Goal: Task Accomplishment & Management: Complete application form

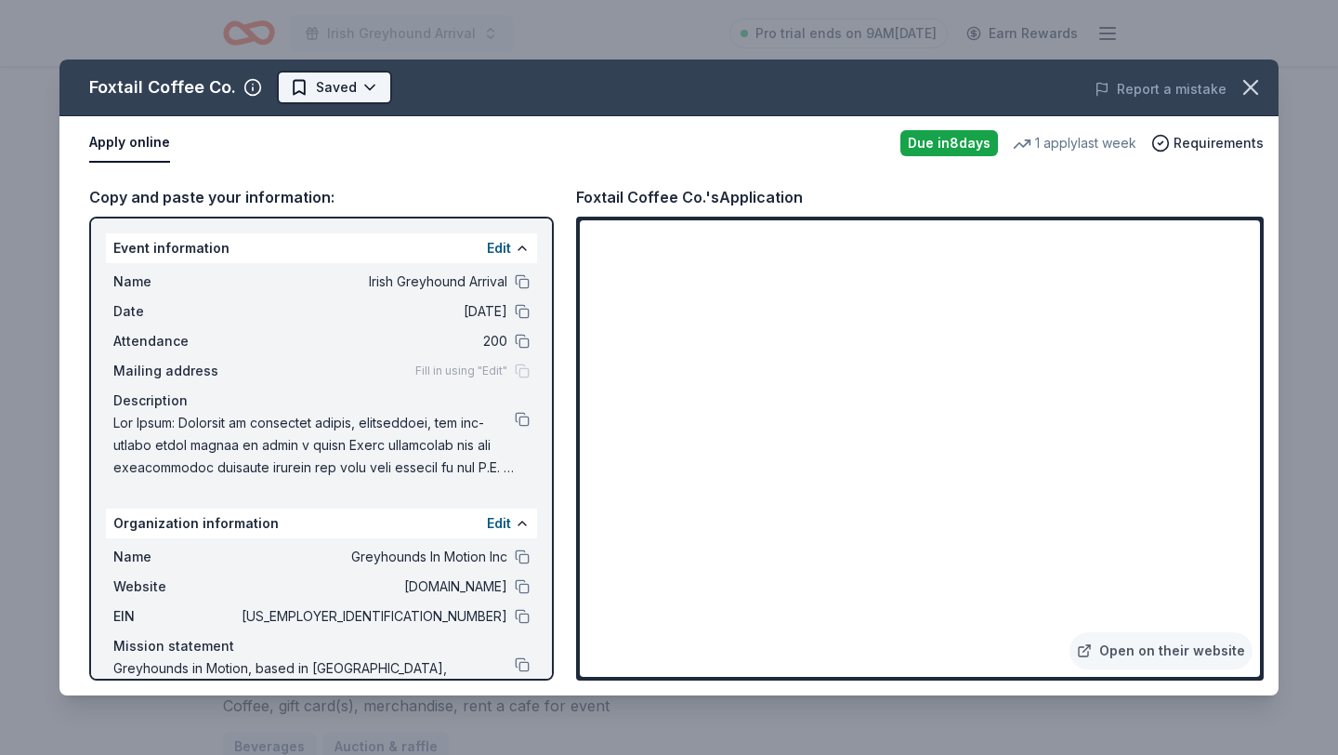
click at [364, 86] on html "Irish Greyhound Arrival Pro trial ends on 9AM, 9/22 Earn Rewards Due in 8 days …" at bounding box center [669, 74] width 1338 height 755
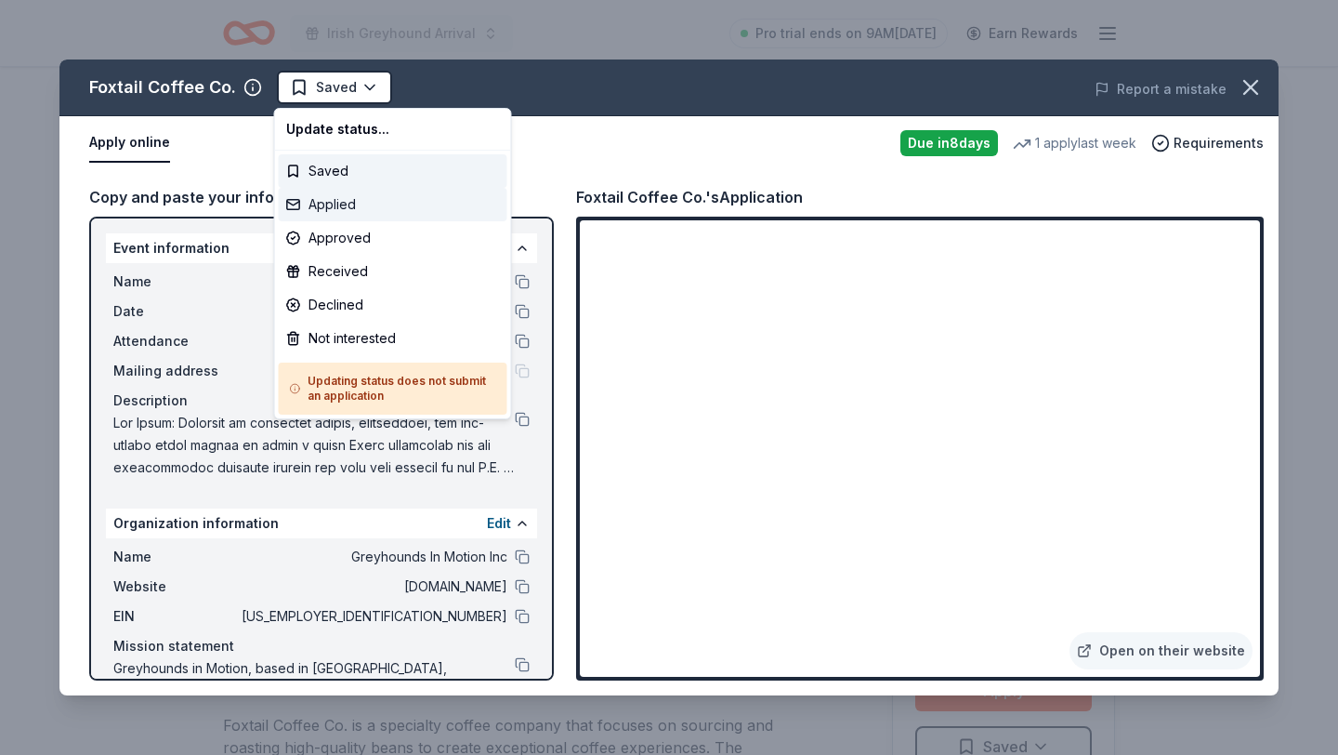
click at [341, 204] on div "Applied" at bounding box center [393, 204] width 229 height 33
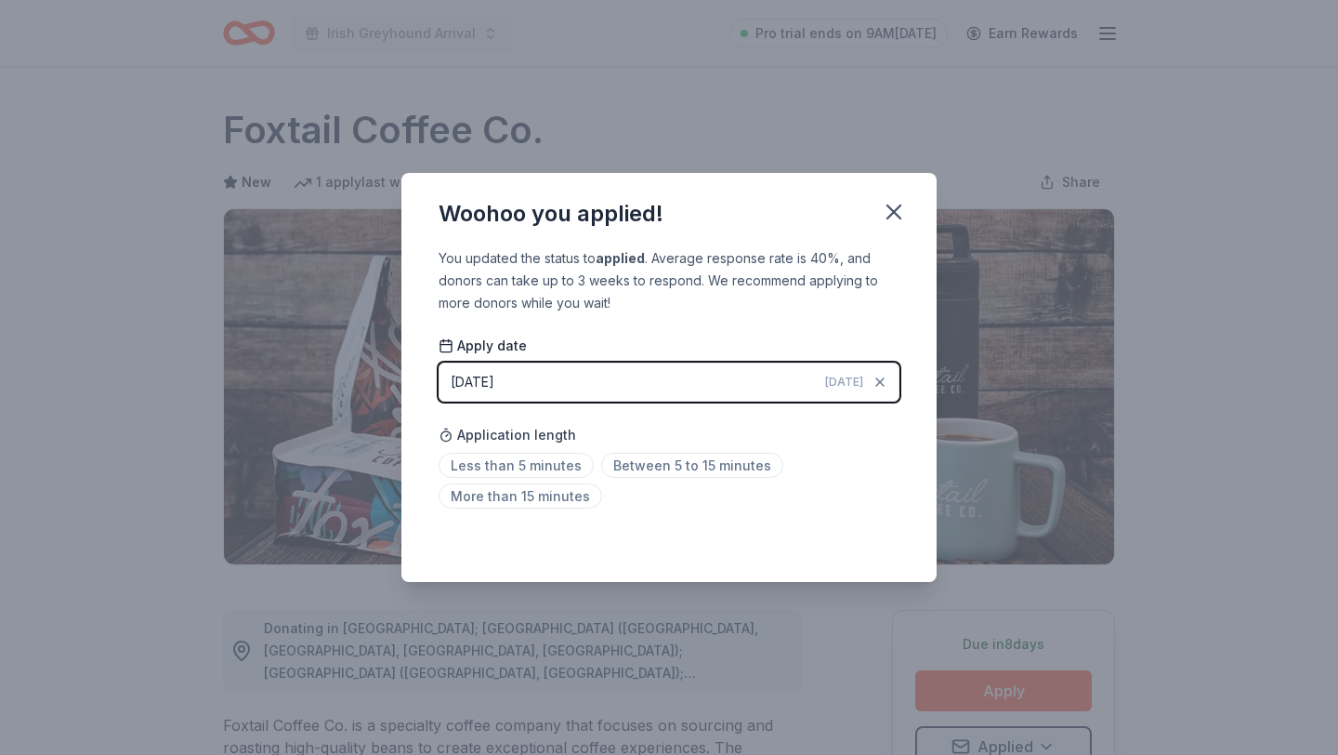
click at [703, 122] on div "Woohoo you applied! You updated the status to applied . Average response rate i…" at bounding box center [669, 377] width 1338 height 755
click at [893, 215] on icon "button" at bounding box center [894, 212] width 26 height 26
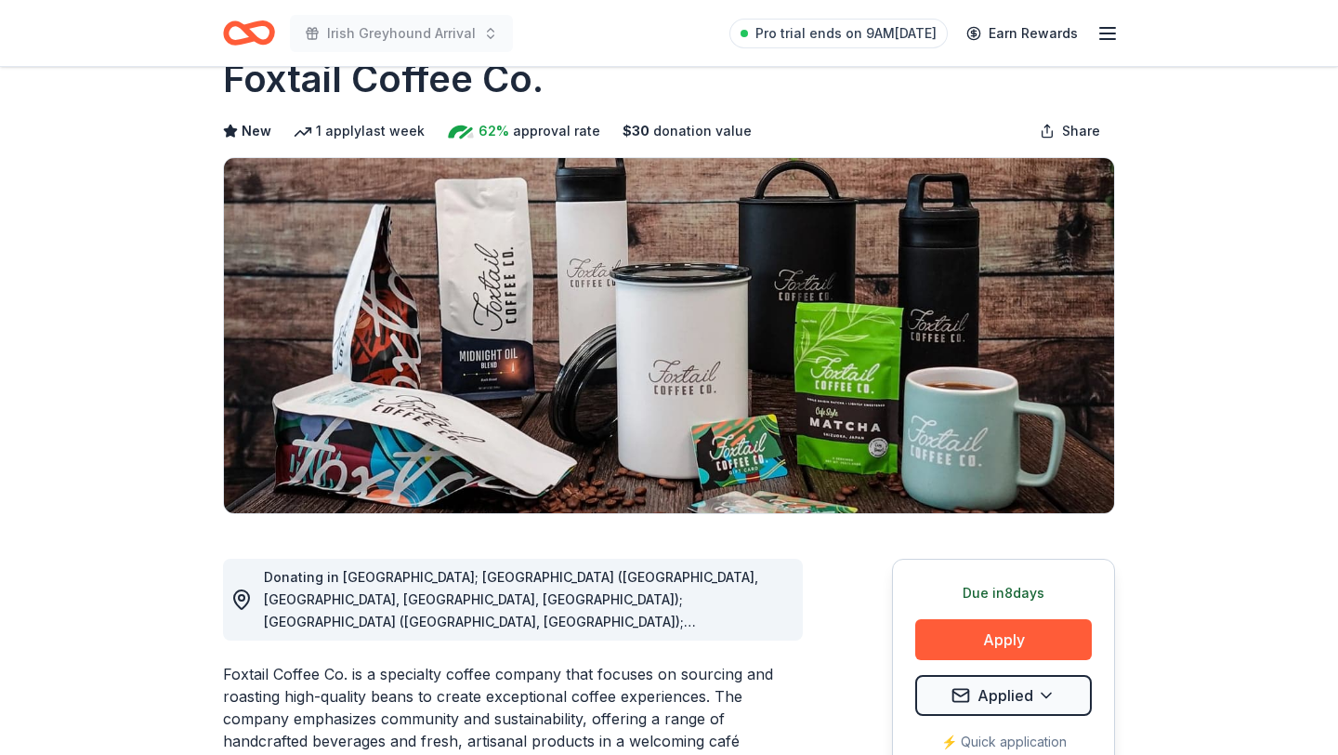
scroll to position [412, 0]
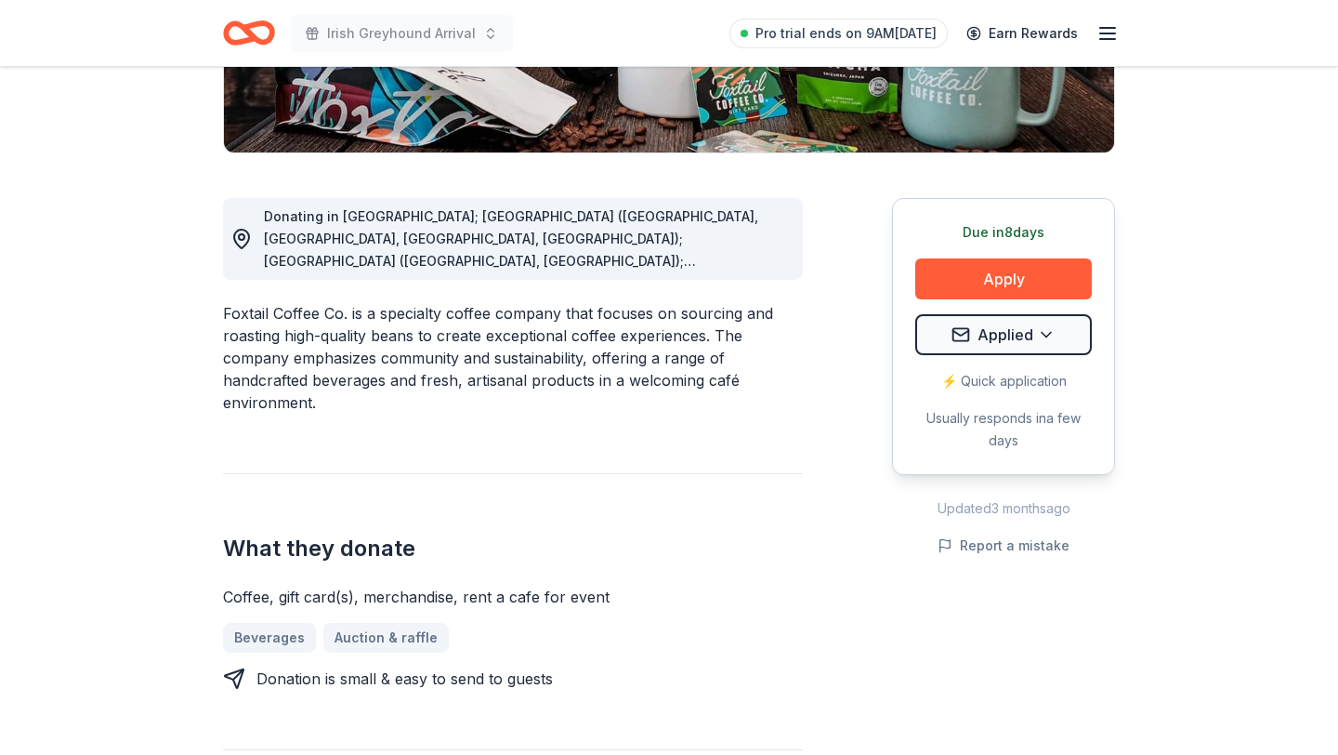
scroll to position [0, 0]
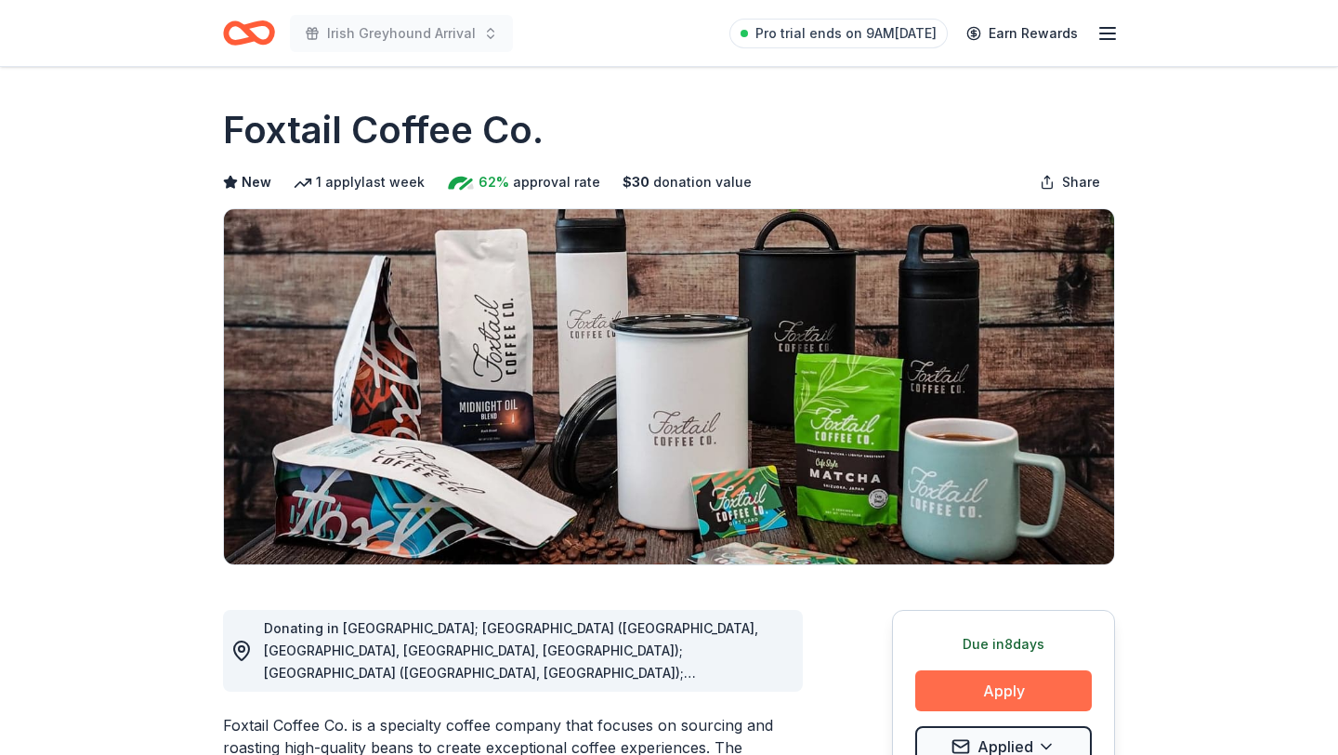
click at [950, 627] on button "Apply" at bounding box center [1003, 690] width 177 height 41
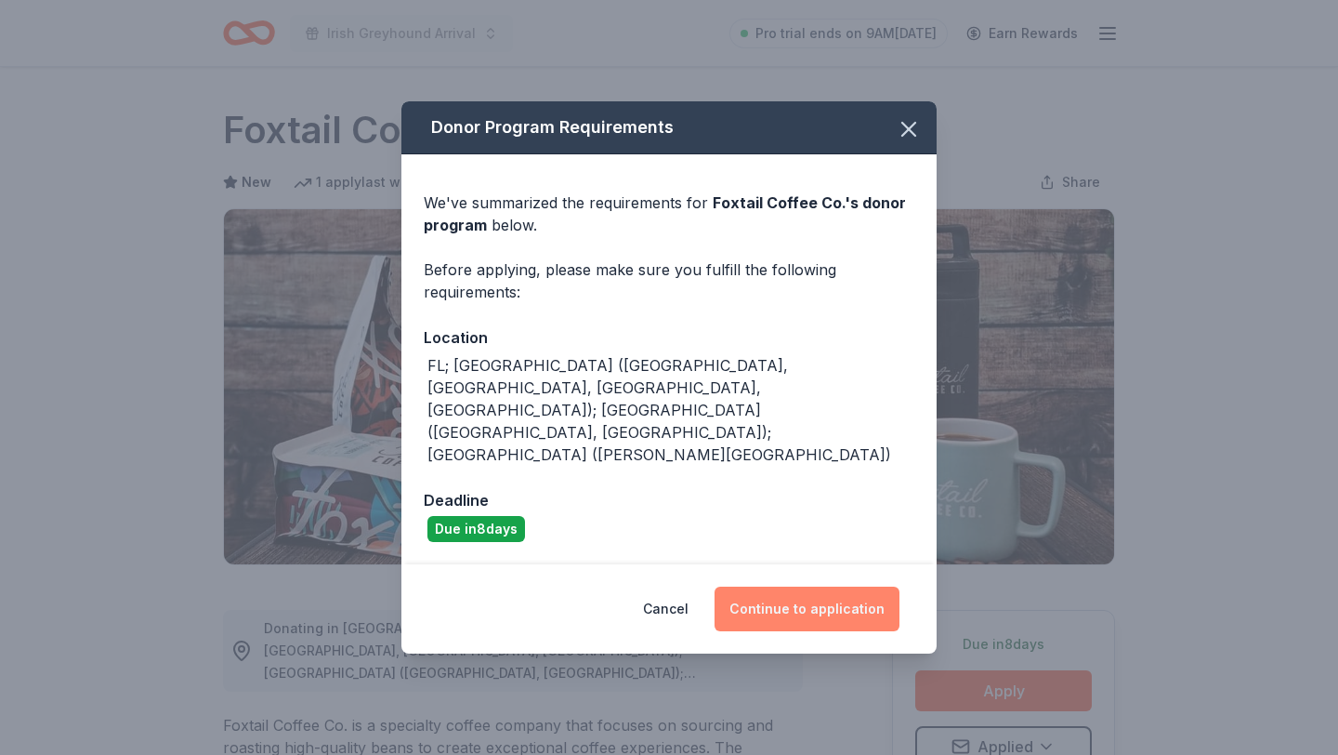
click at [839, 586] on button "Continue to application" at bounding box center [807, 608] width 185 height 45
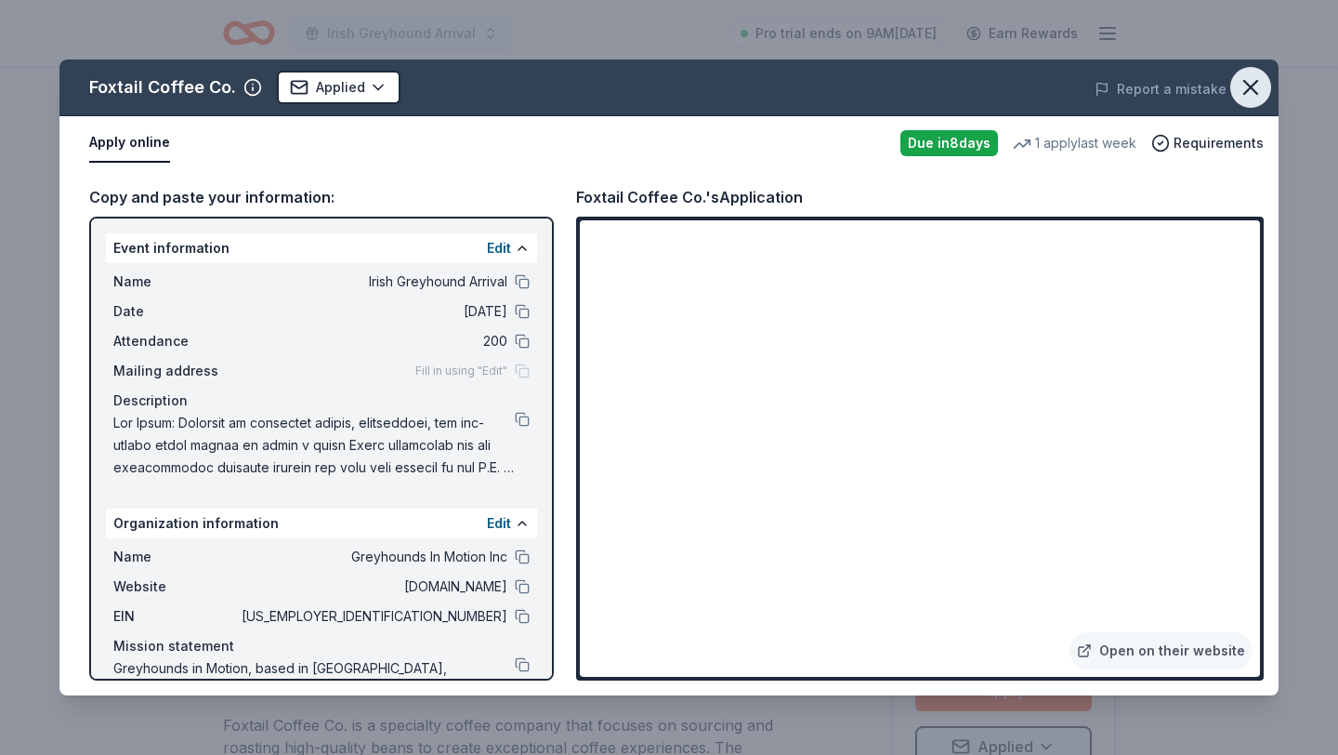
click at [1109, 79] on icon "button" at bounding box center [1251, 87] width 26 height 26
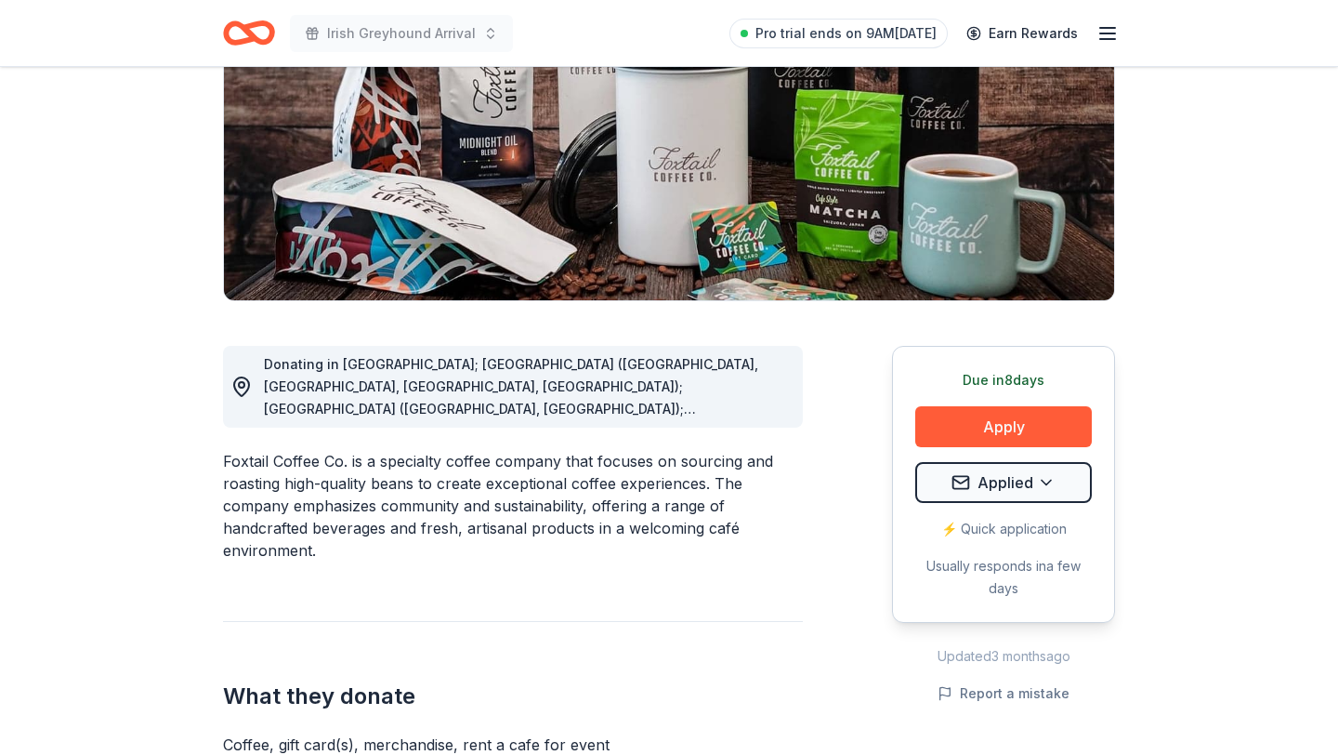
scroll to position [168, 0]
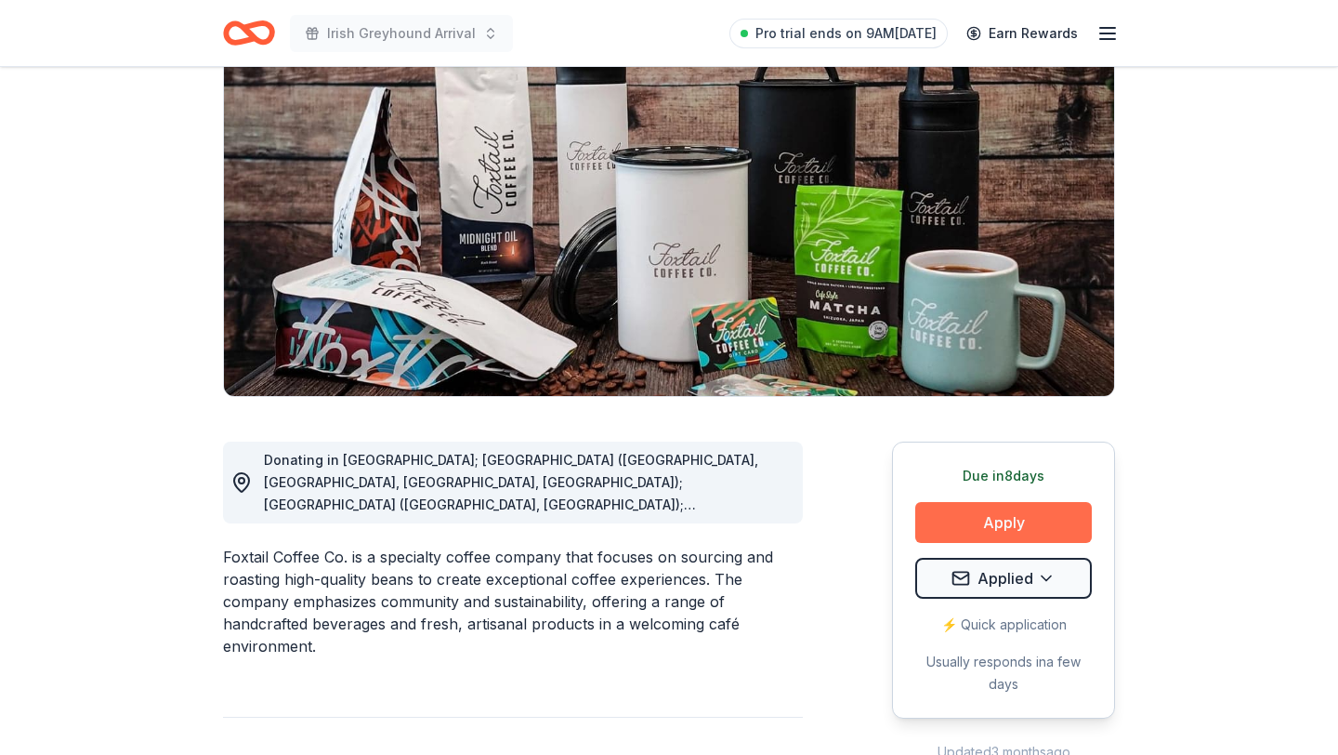
click at [1010, 523] on button "Apply" at bounding box center [1003, 522] width 177 height 41
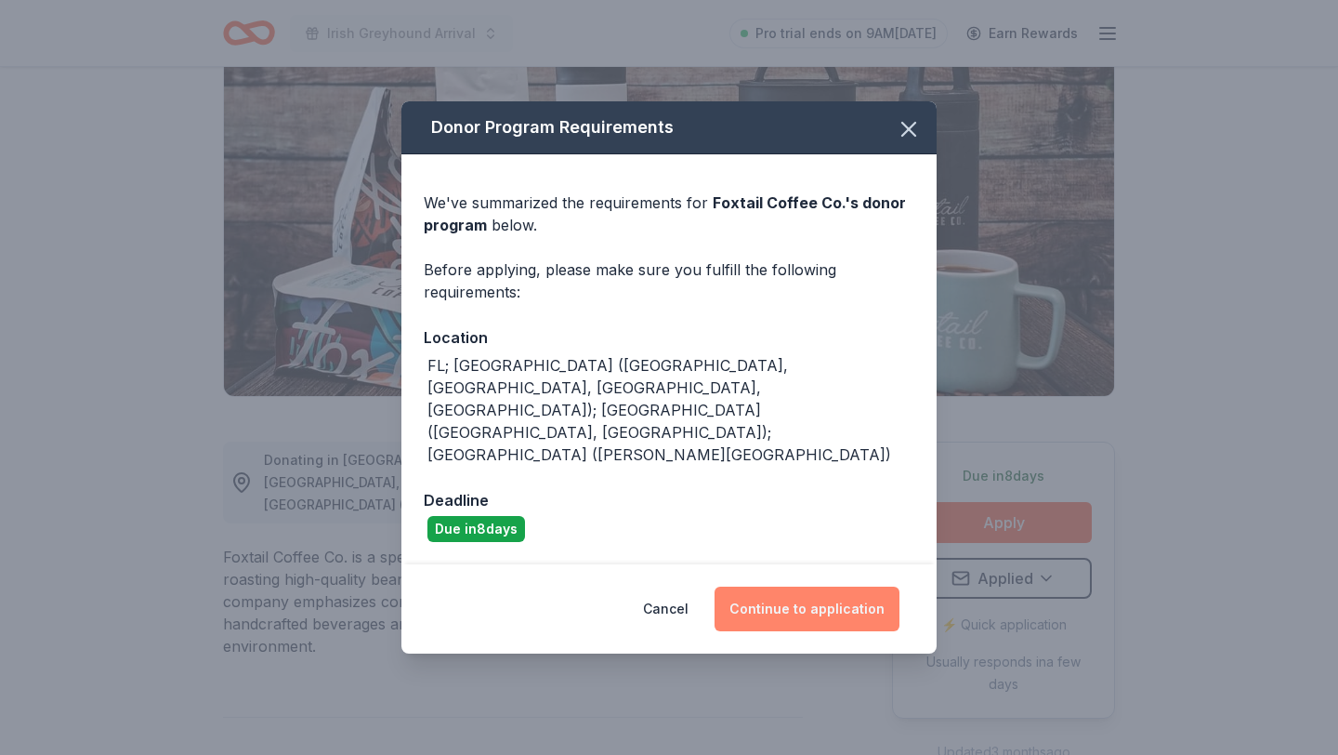
click at [793, 586] on button "Continue to application" at bounding box center [807, 608] width 185 height 45
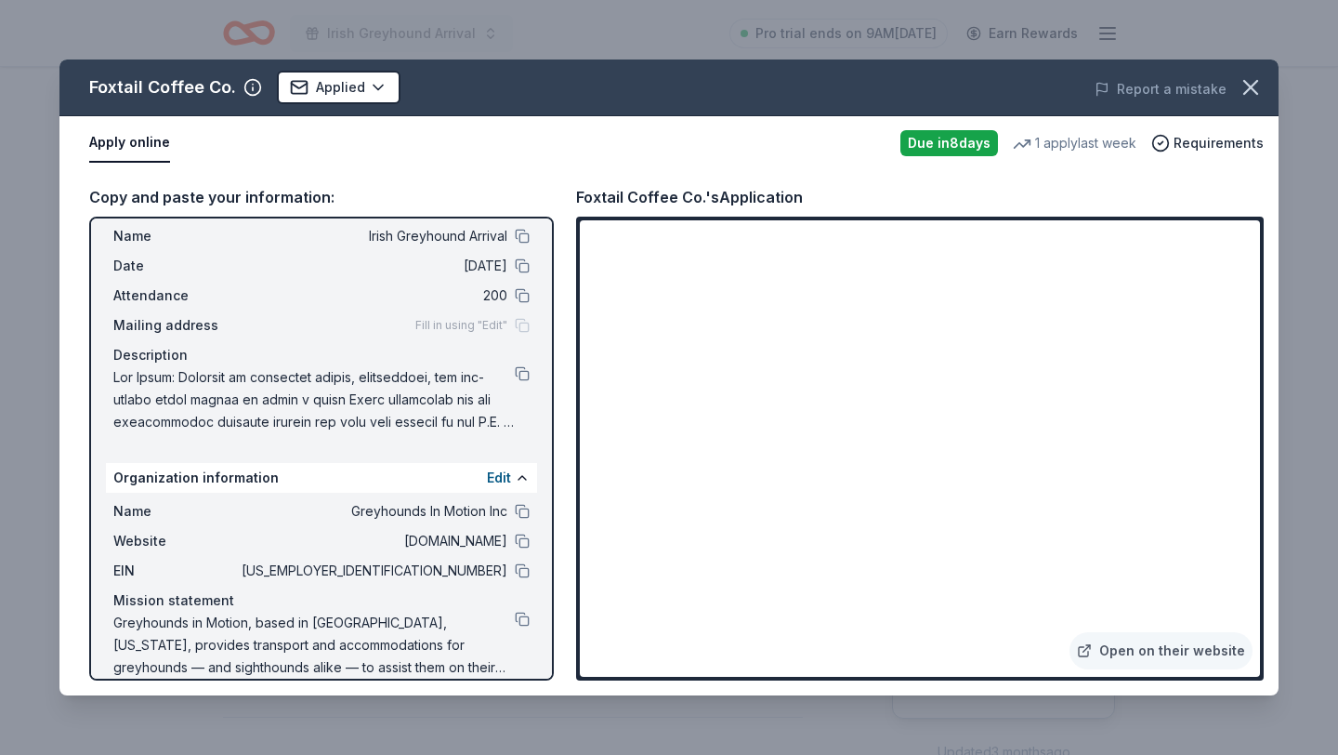
scroll to position [0, 0]
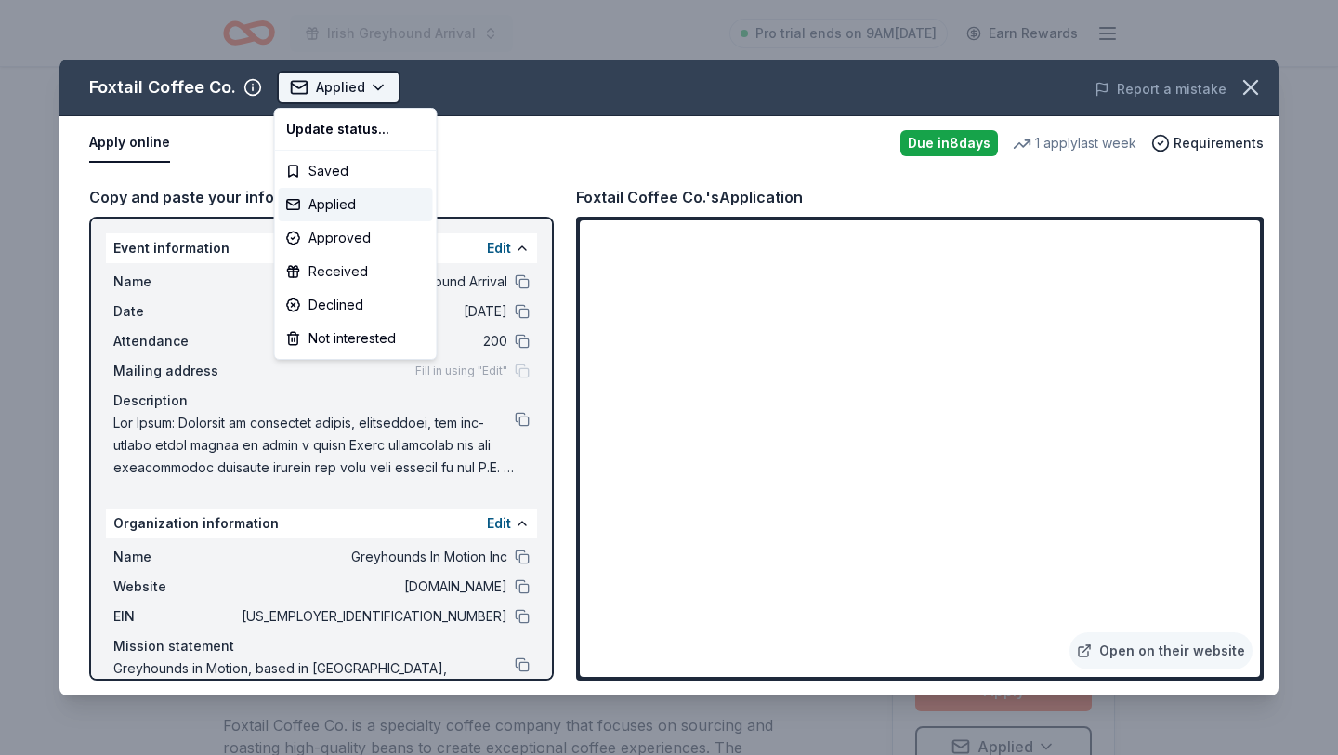
click at [375, 90] on html "Irish Greyhound Arrival Pro trial ends on 9AM, 9/22 Earn Rewards Due in 8 days …" at bounding box center [669, 377] width 1338 height 755
click at [458, 120] on html "Irish Greyhound Arrival Pro trial ends on 9AM, 9/22 Earn Rewards Due in 8 days …" at bounding box center [669, 377] width 1338 height 755
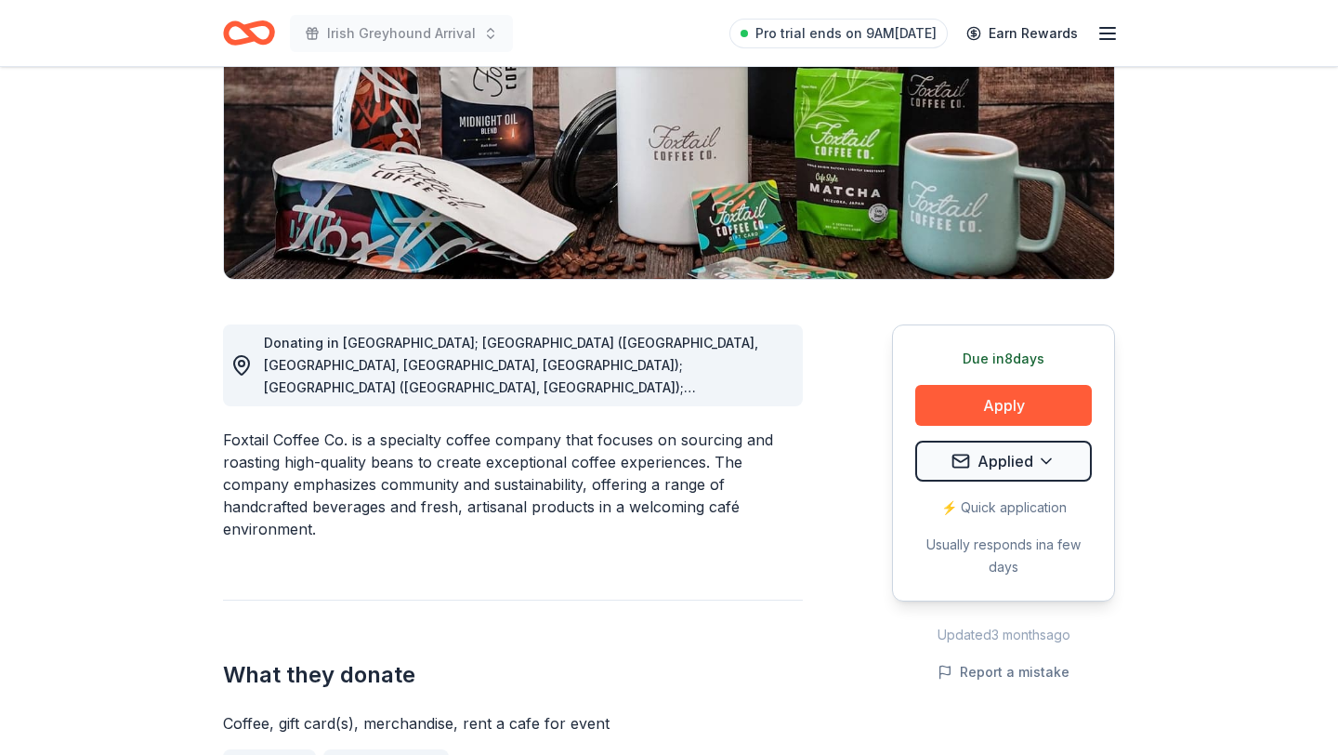
scroll to position [511, 0]
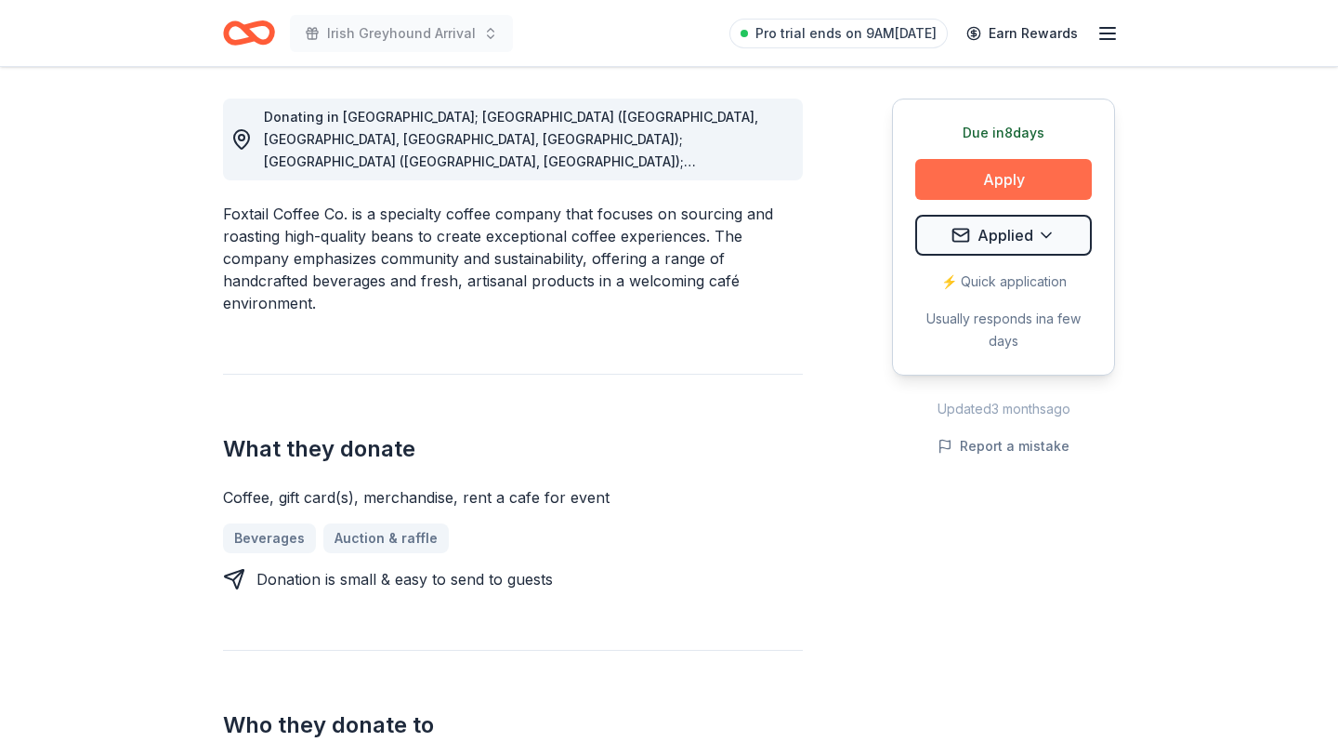
click at [994, 164] on button "Apply" at bounding box center [1003, 179] width 177 height 41
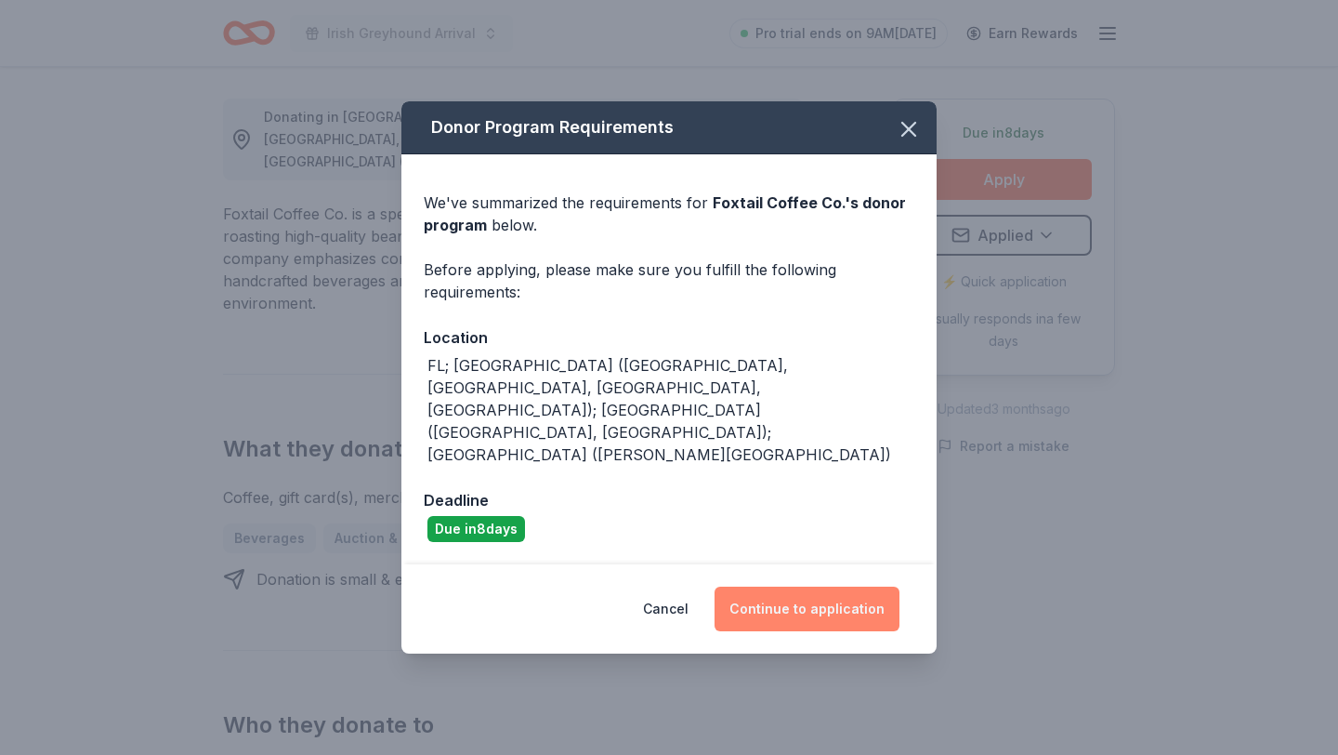
click at [803, 586] on button "Continue to application" at bounding box center [807, 608] width 185 height 45
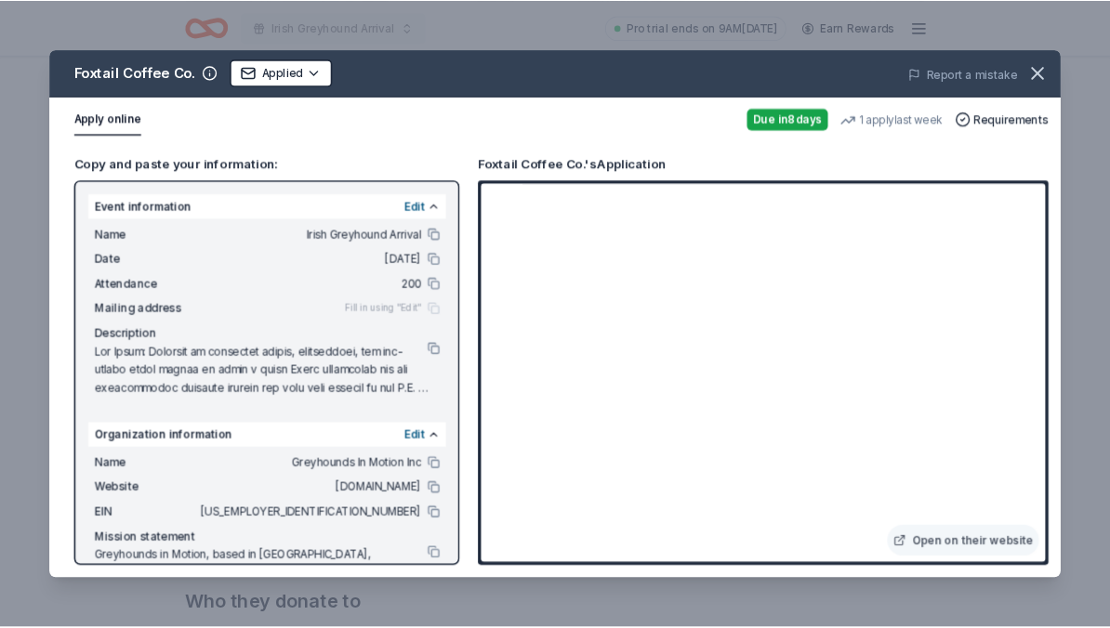
scroll to position [0, 0]
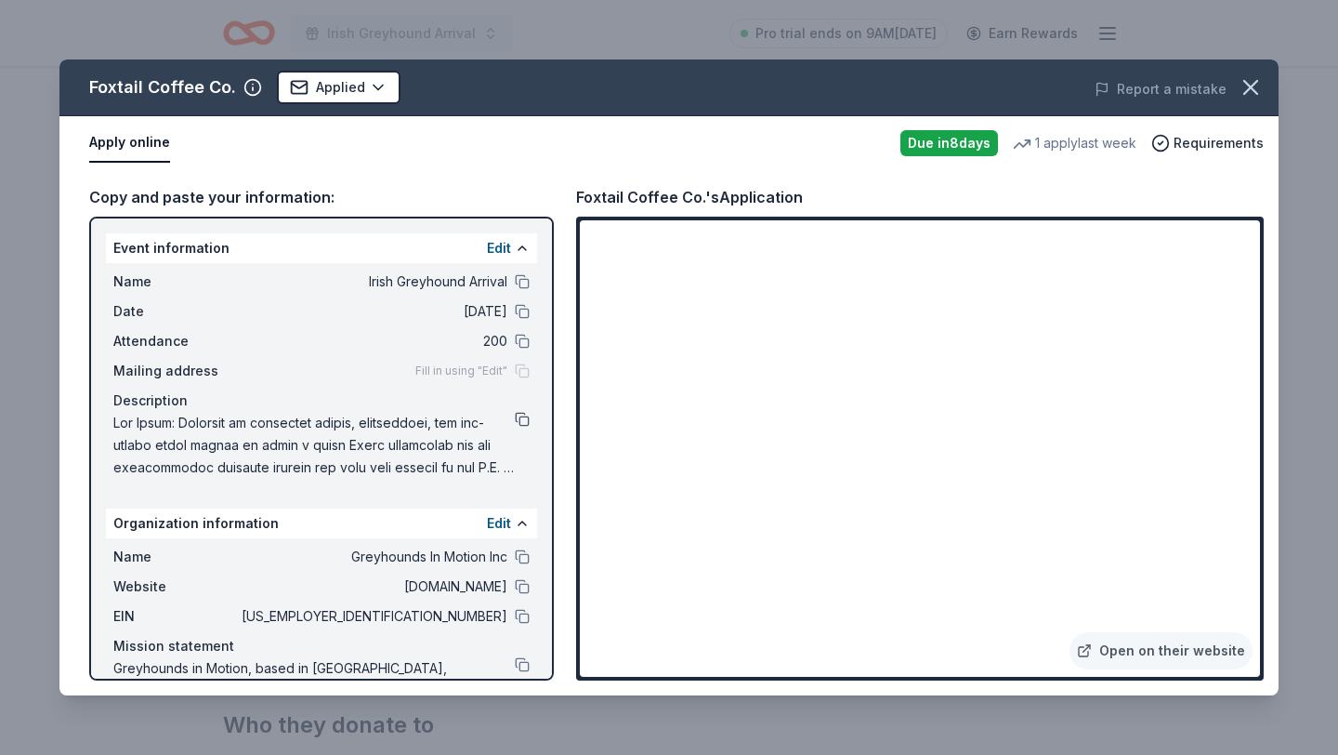
click at [528, 416] on button at bounding box center [522, 419] width 15 height 15
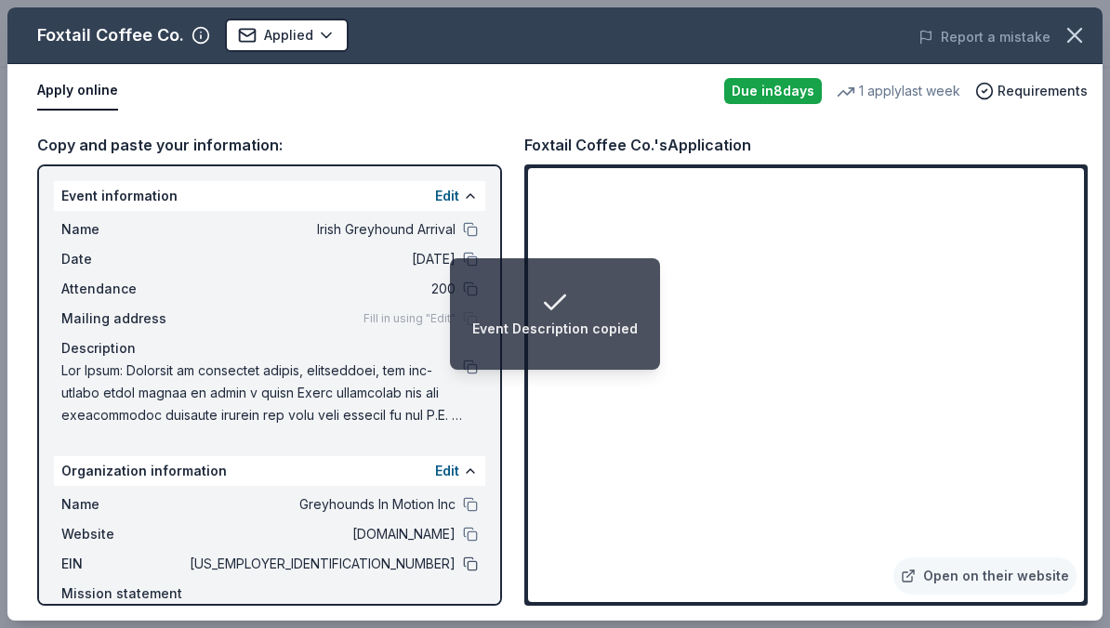
click at [468, 565] on button at bounding box center [470, 564] width 15 height 15
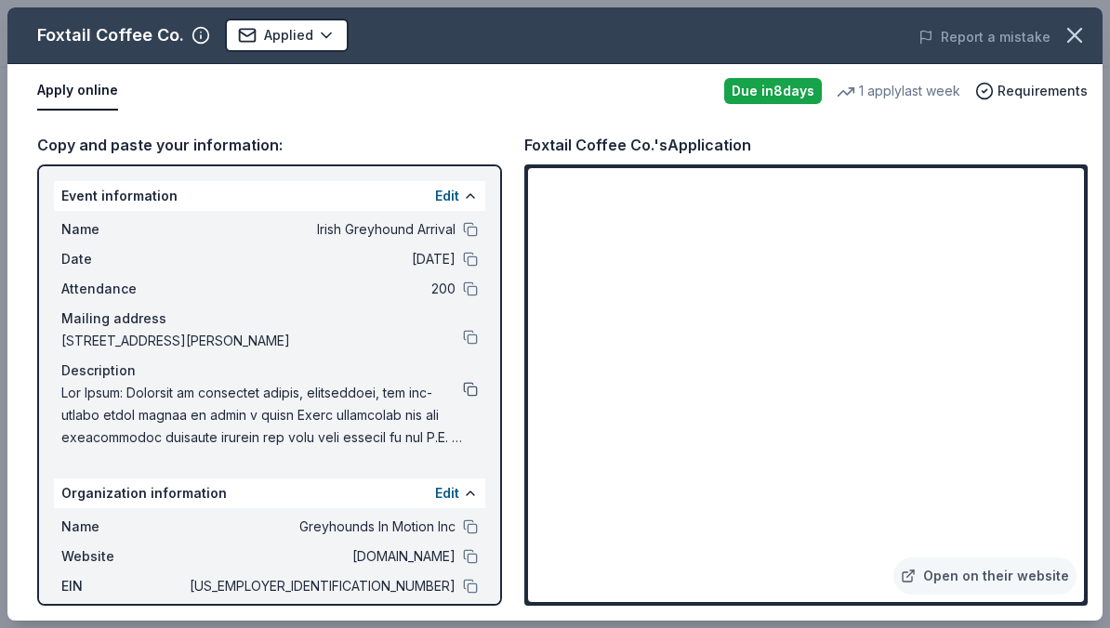
click at [467, 390] on button at bounding box center [470, 389] width 15 height 15
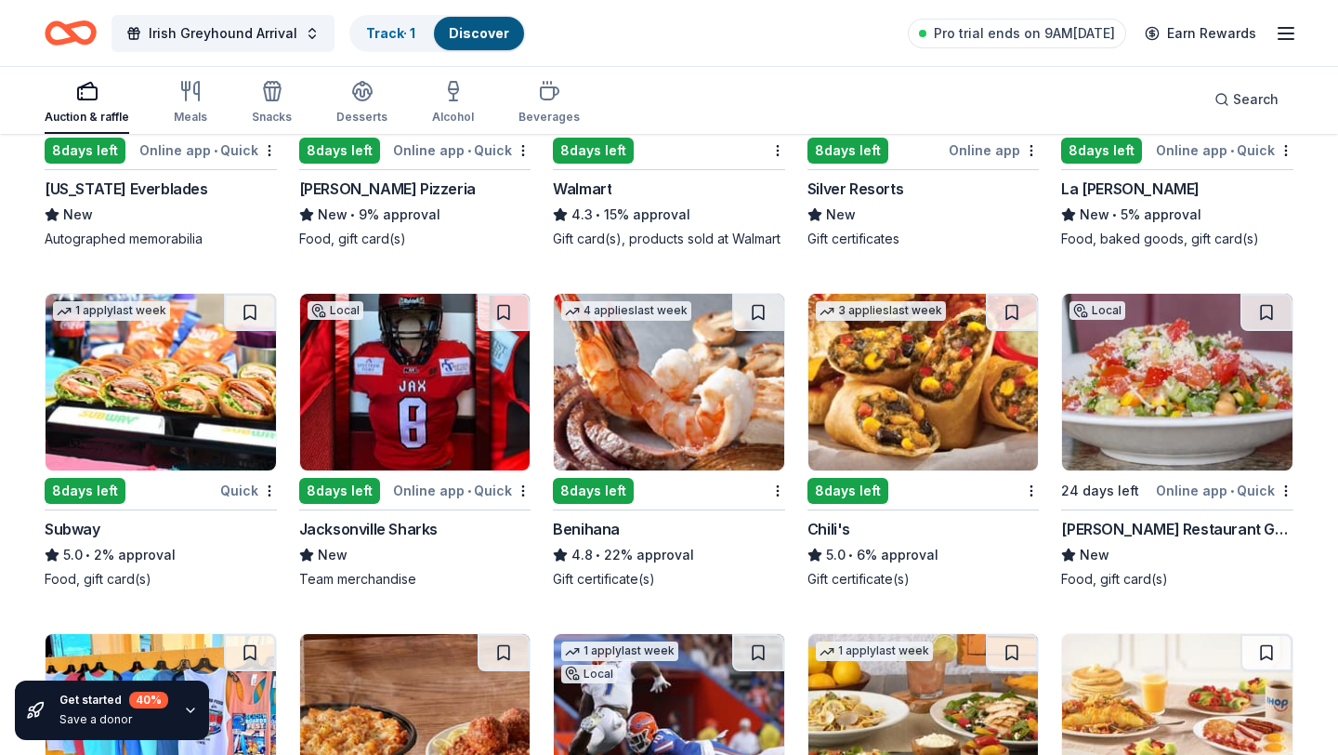
scroll to position [9660, 0]
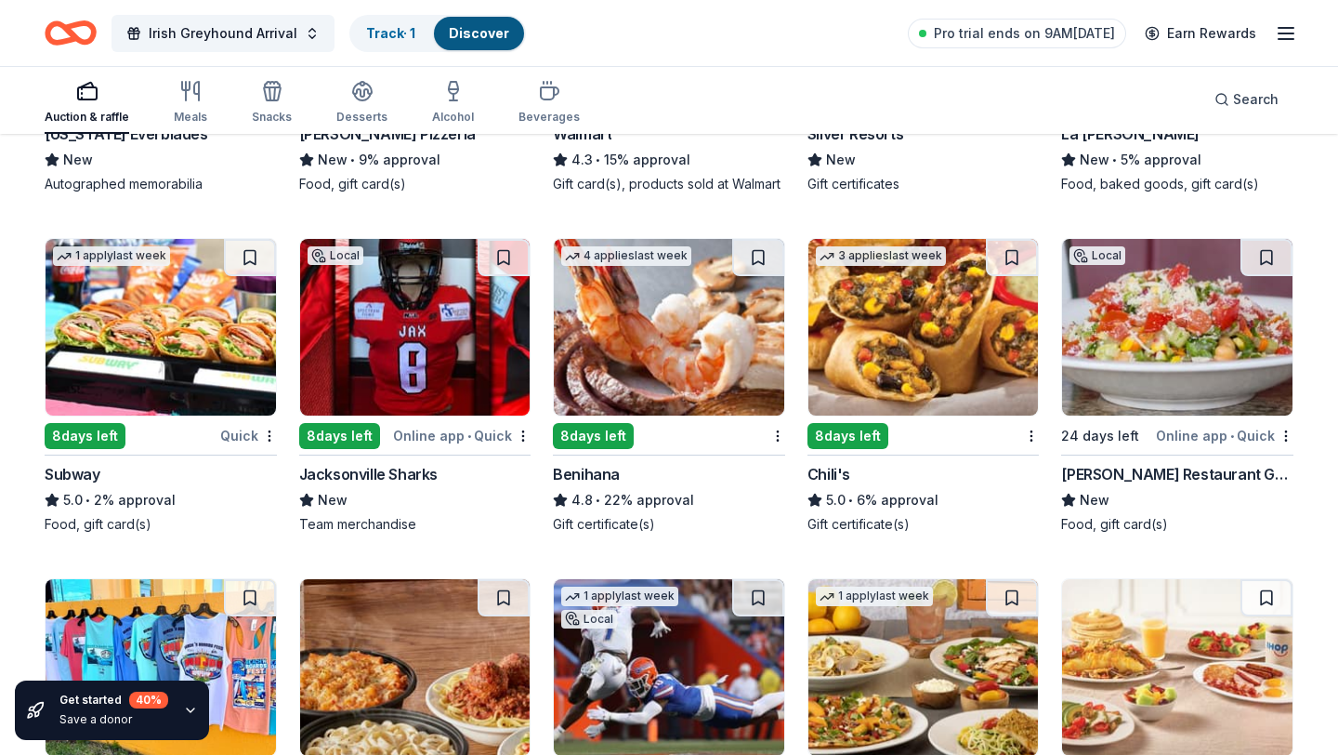
click at [670, 319] on img at bounding box center [669, 327] width 230 height 177
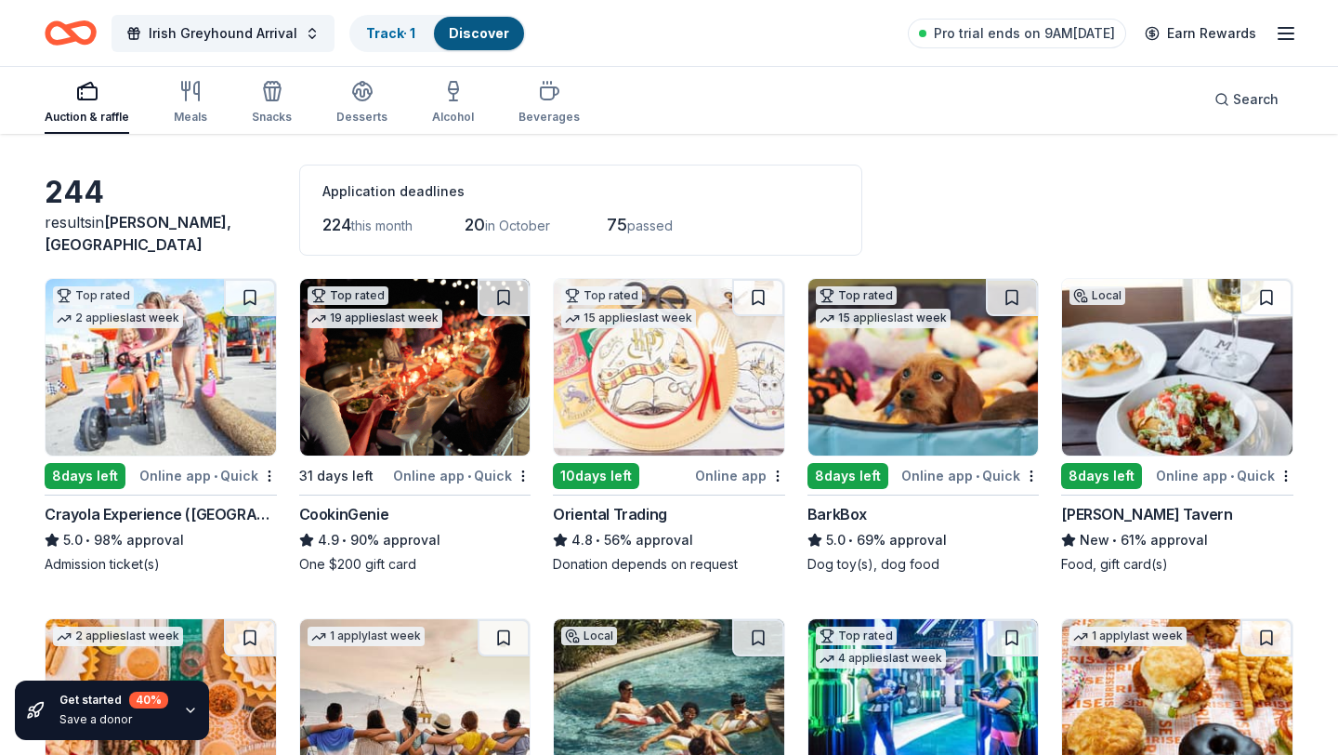
scroll to position [144, 0]
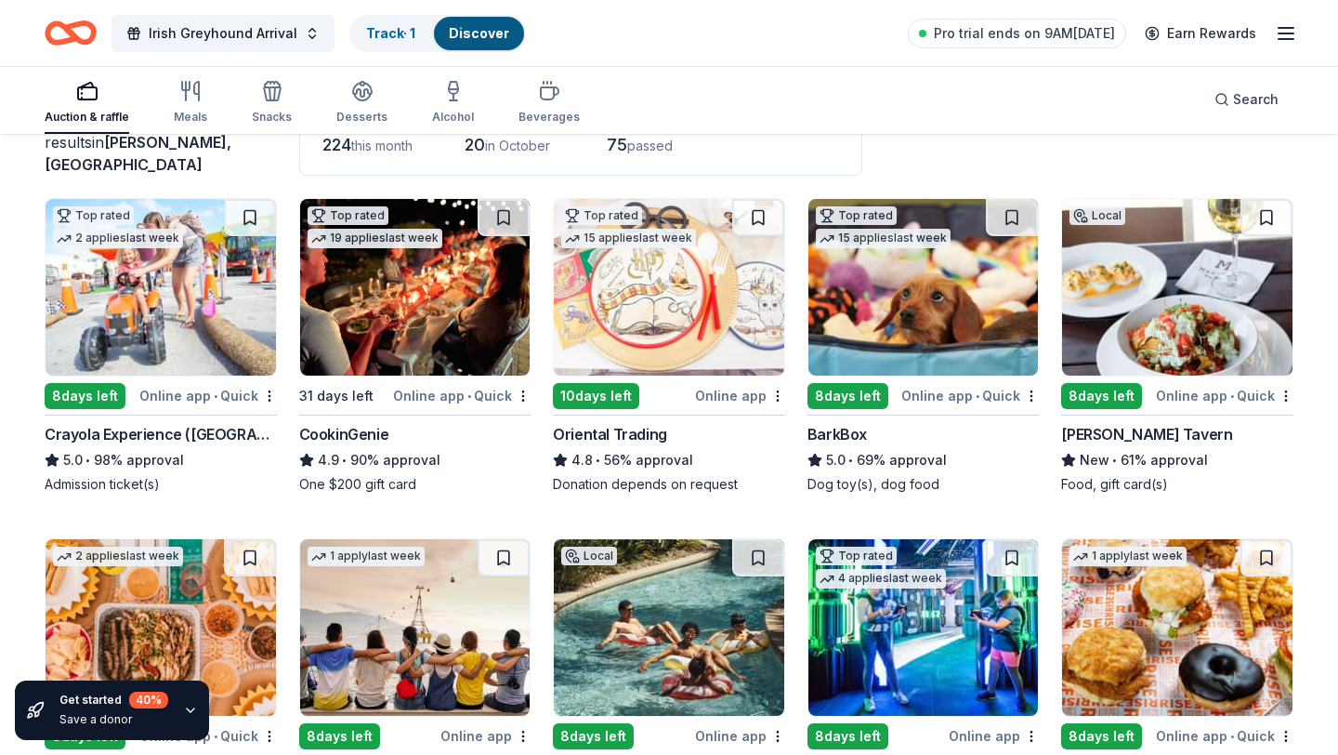
click at [133, 282] on img at bounding box center [161, 287] width 230 height 177
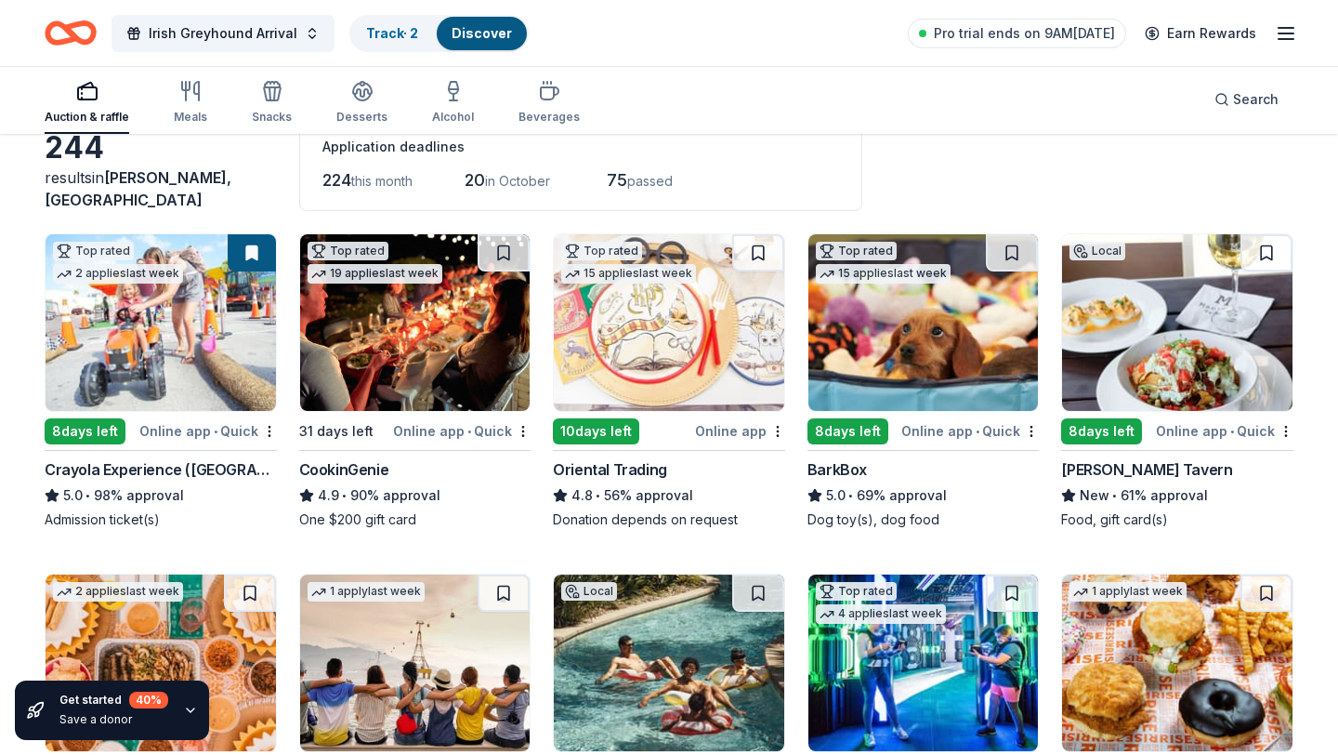
click at [678, 352] on img at bounding box center [669, 322] width 230 height 177
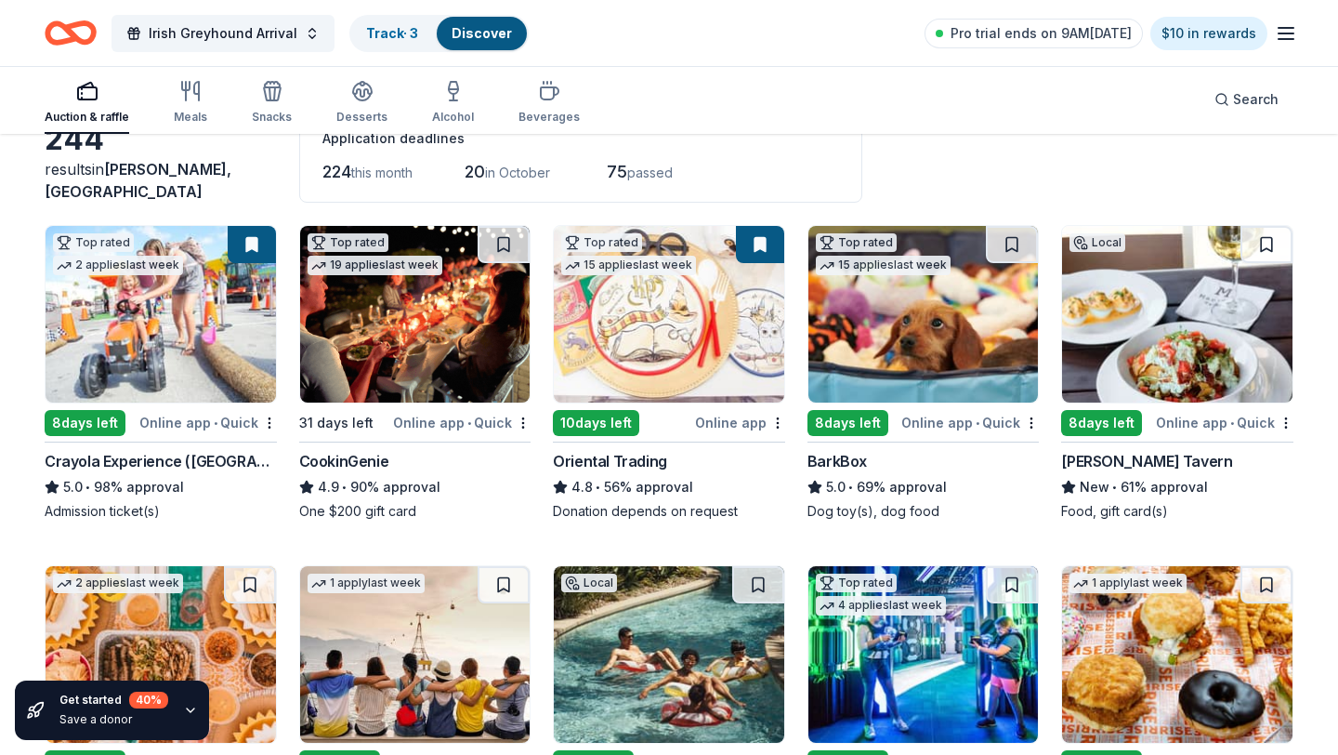
scroll to position [0, 0]
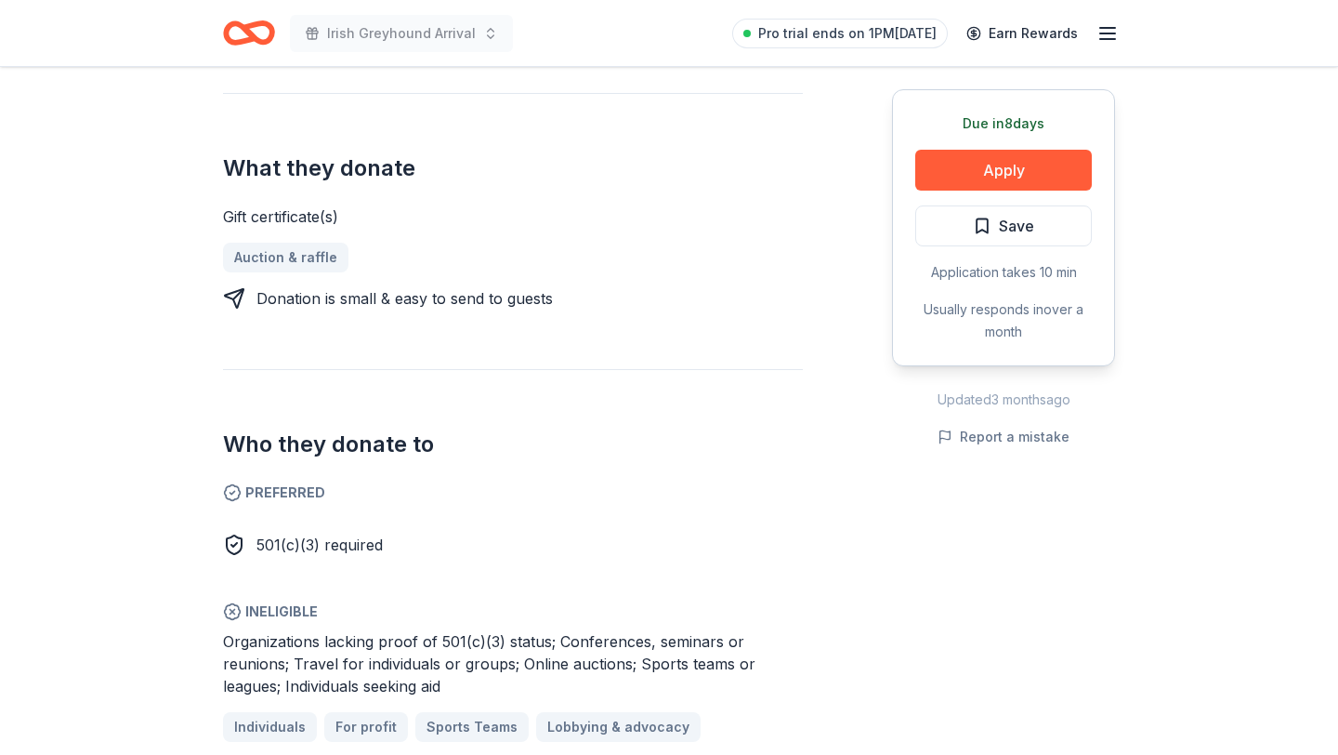
scroll to position [783, 0]
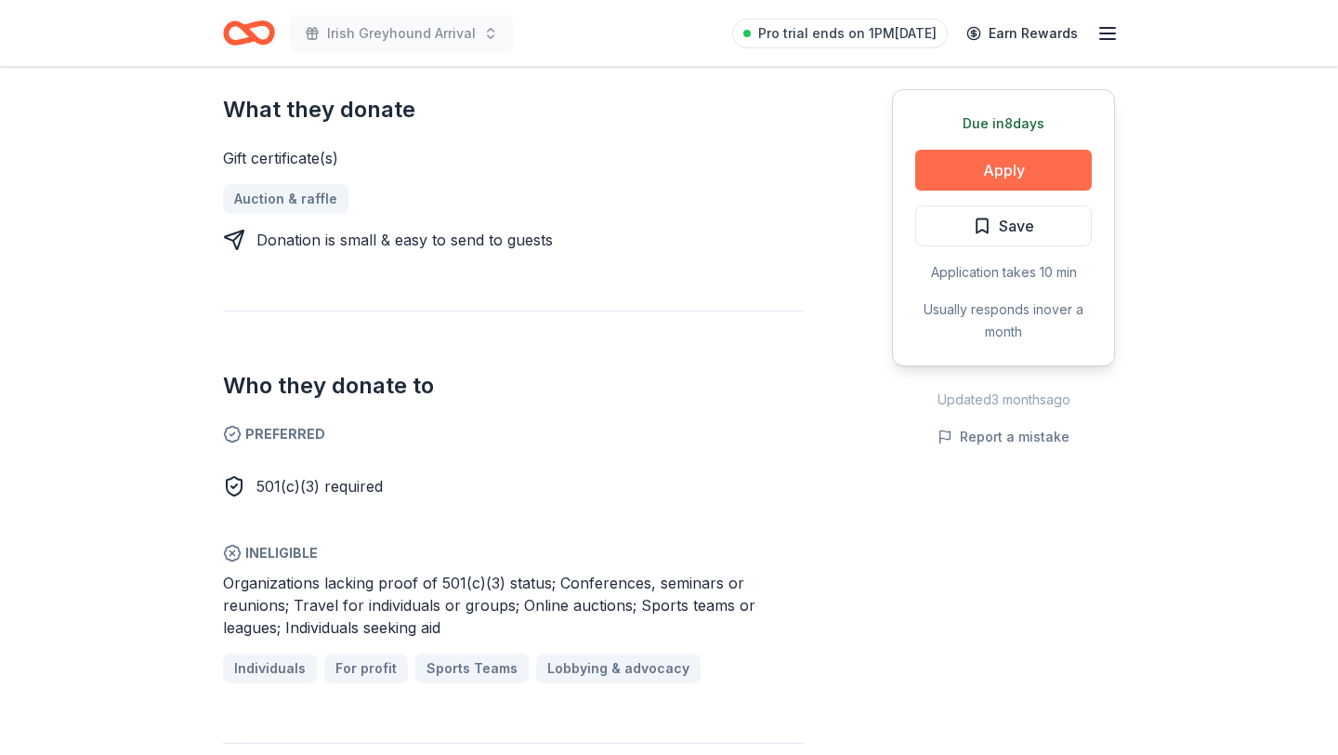
click at [990, 161] on button "Apply" at bounding box center [1003, 170] width 177 height 41
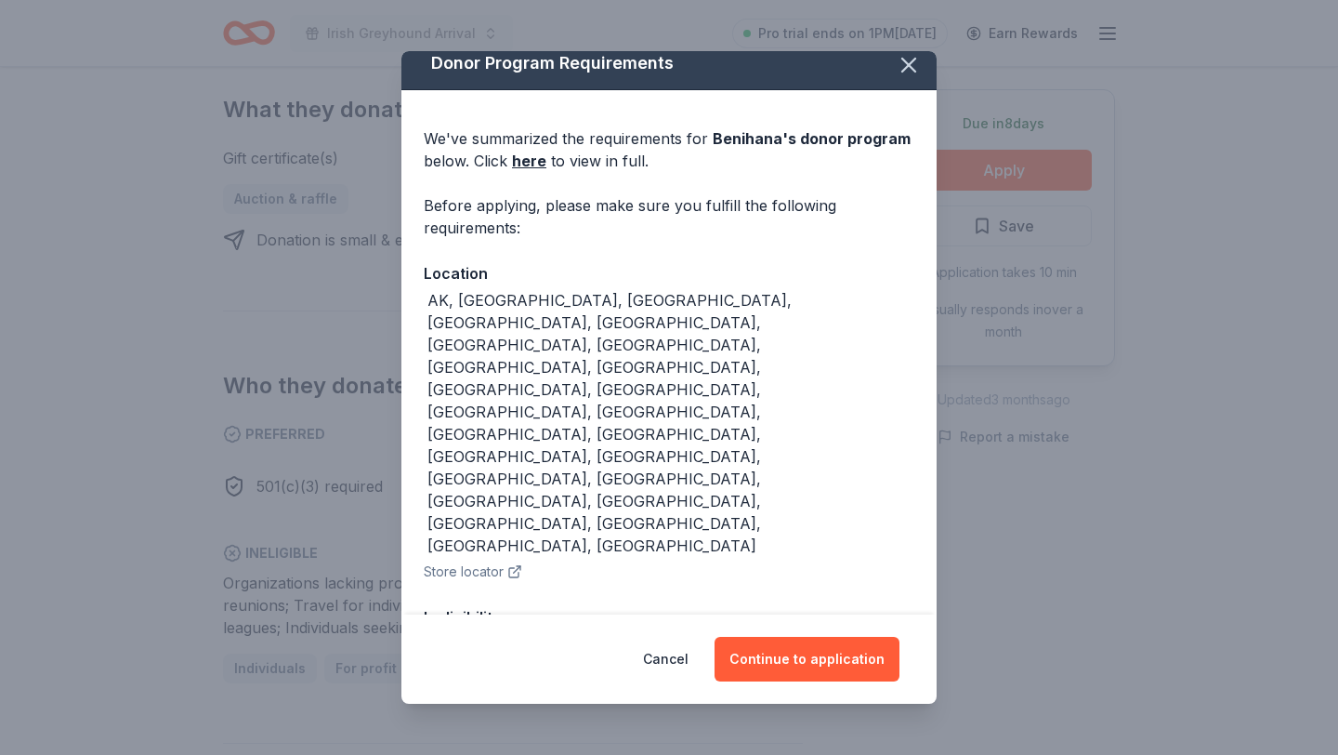
scroll to position [48, 0]
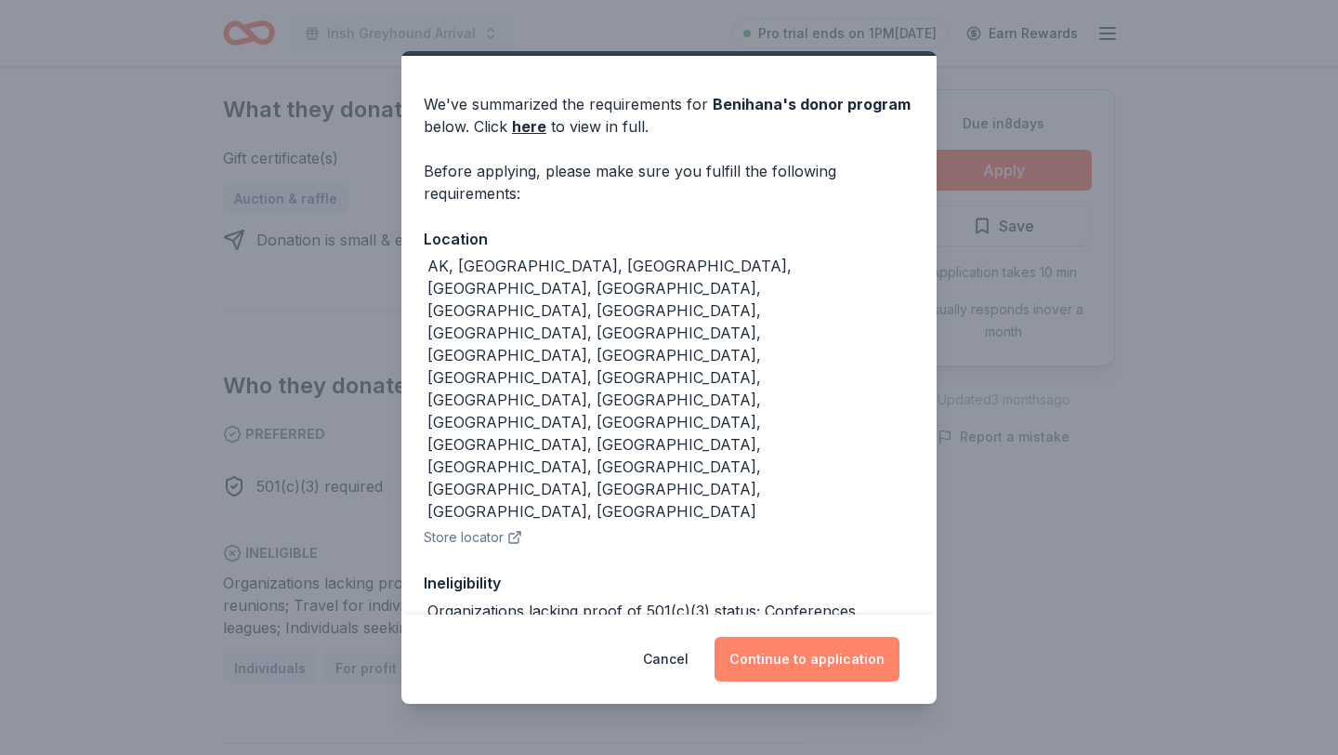
click at [813, 654] on button "Continue to application" at bounding box center [807, 659] width 185 height 45
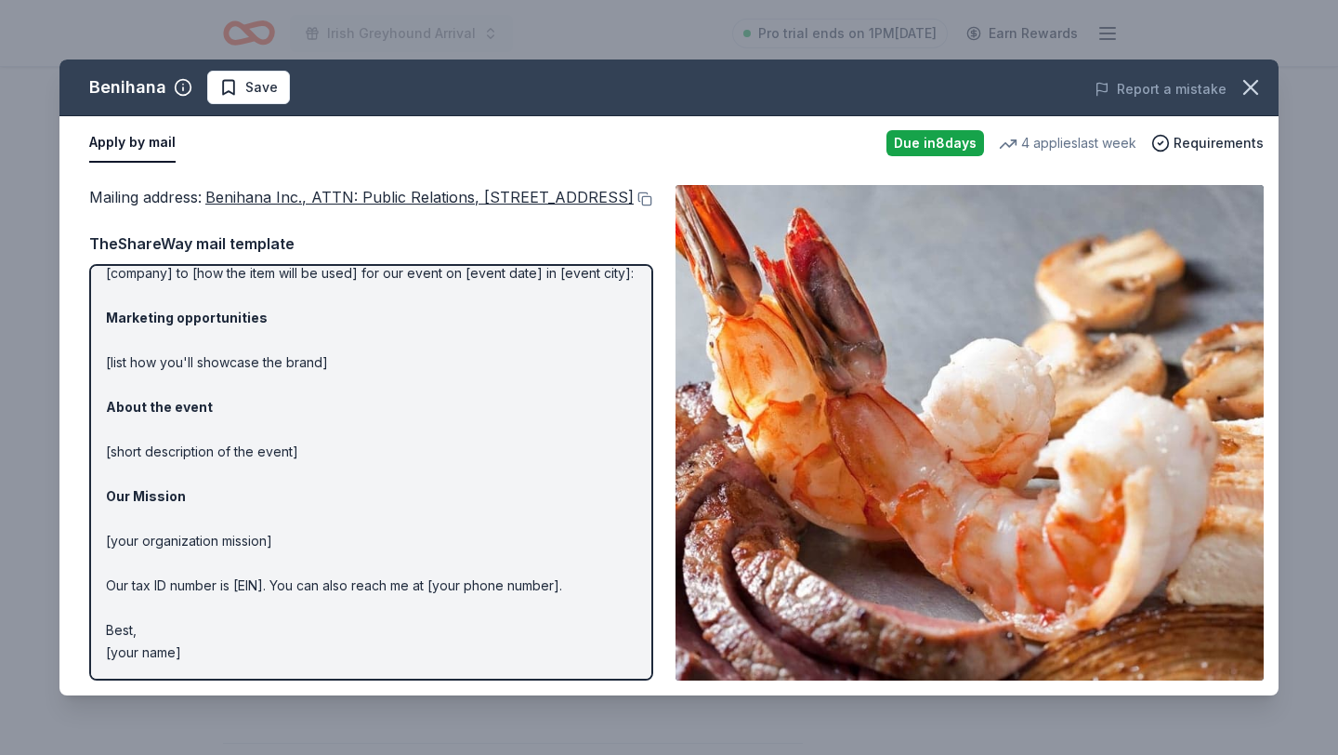
scroll to position [0, 0]
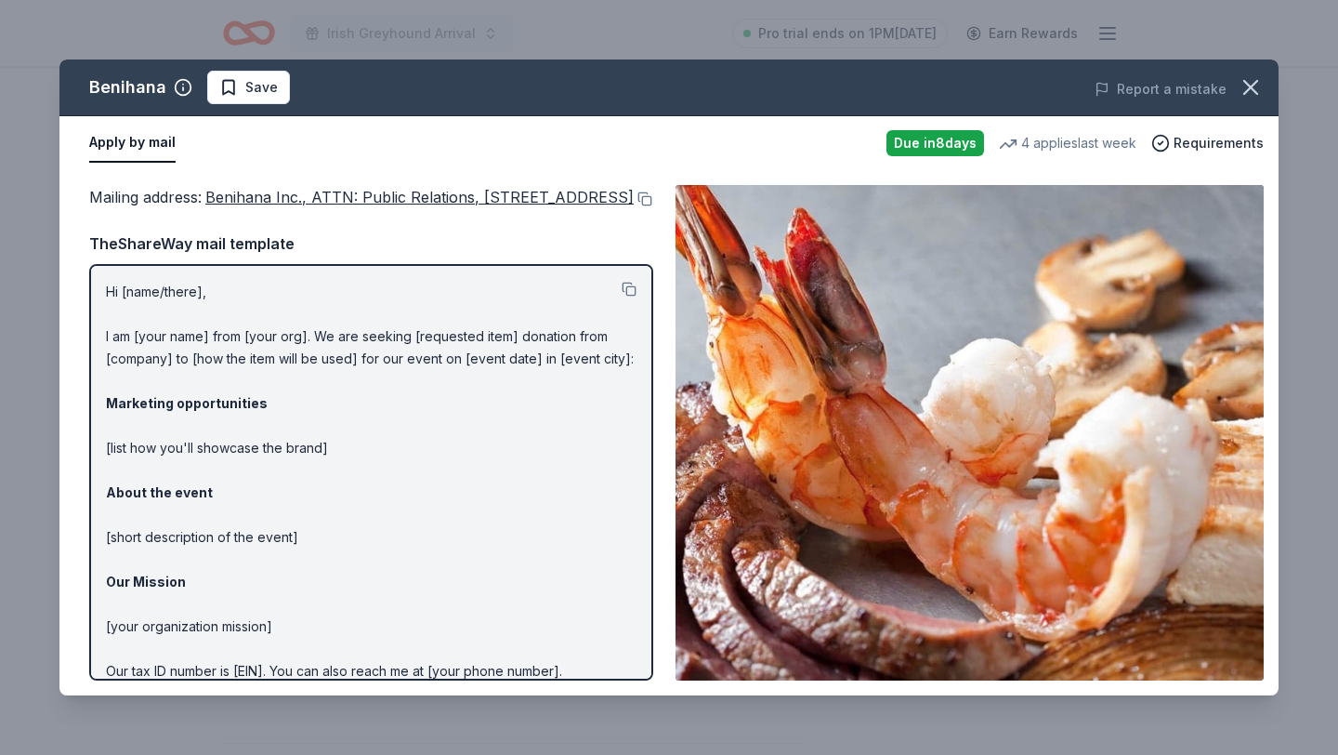
click at [638, 309] on div "Hi [name/there], I am [your name] from [your org]. We are seeking [requested it…" at bounding box center [371, 472] width 564 height 416
click at [625, 296] on button at bounding box center [629, 289] width 15 height 15
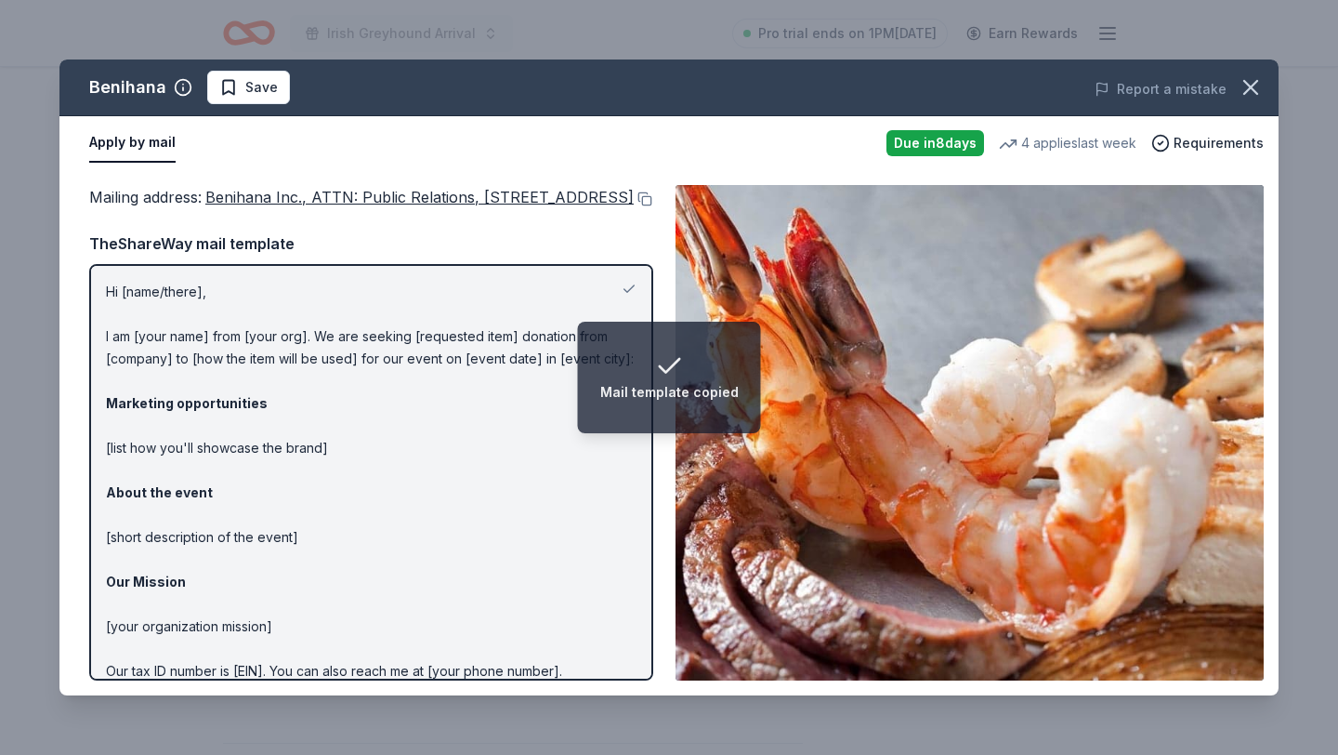
click at [612, 256] on div "TheShareWay mail template" at bounding box center [371, 243] width 564 height 24
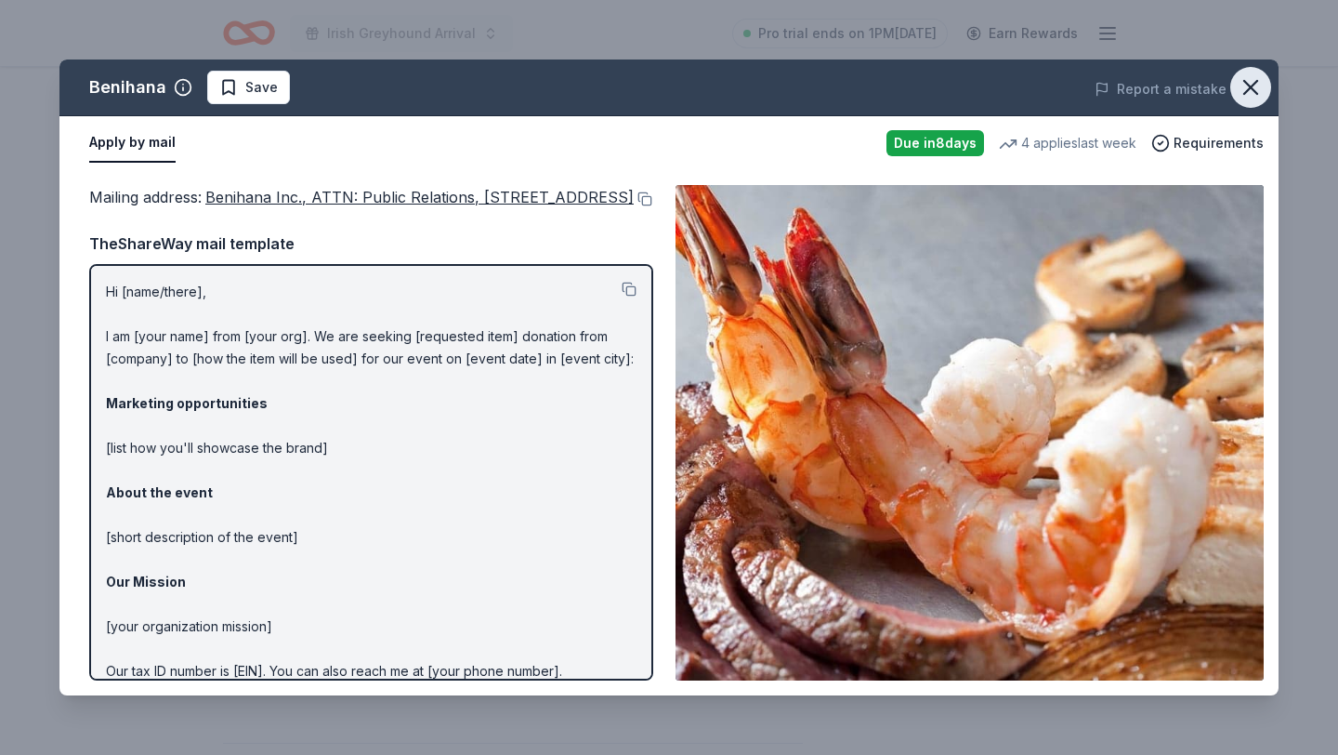
click at [1254, 87] on icon "button" at bounding box center [1251, 87] width 26 height 26
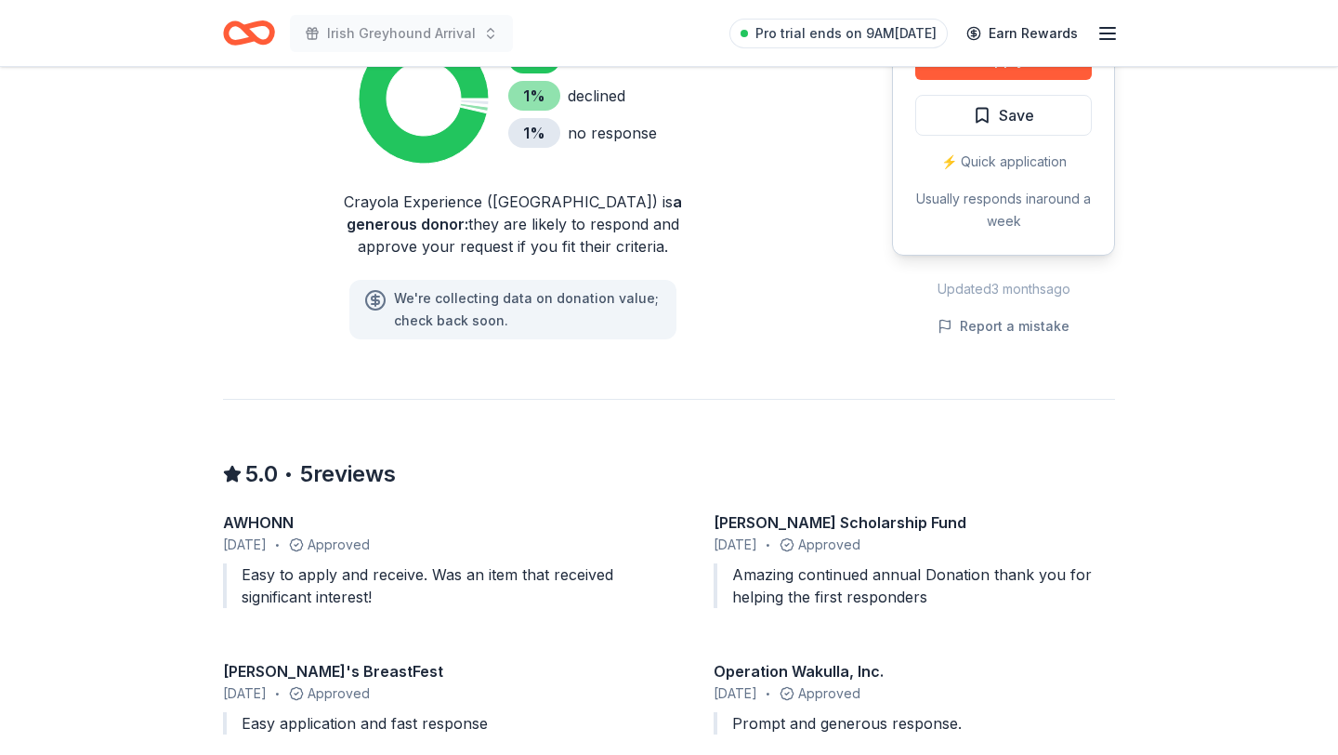
scroll to position [928, 0]
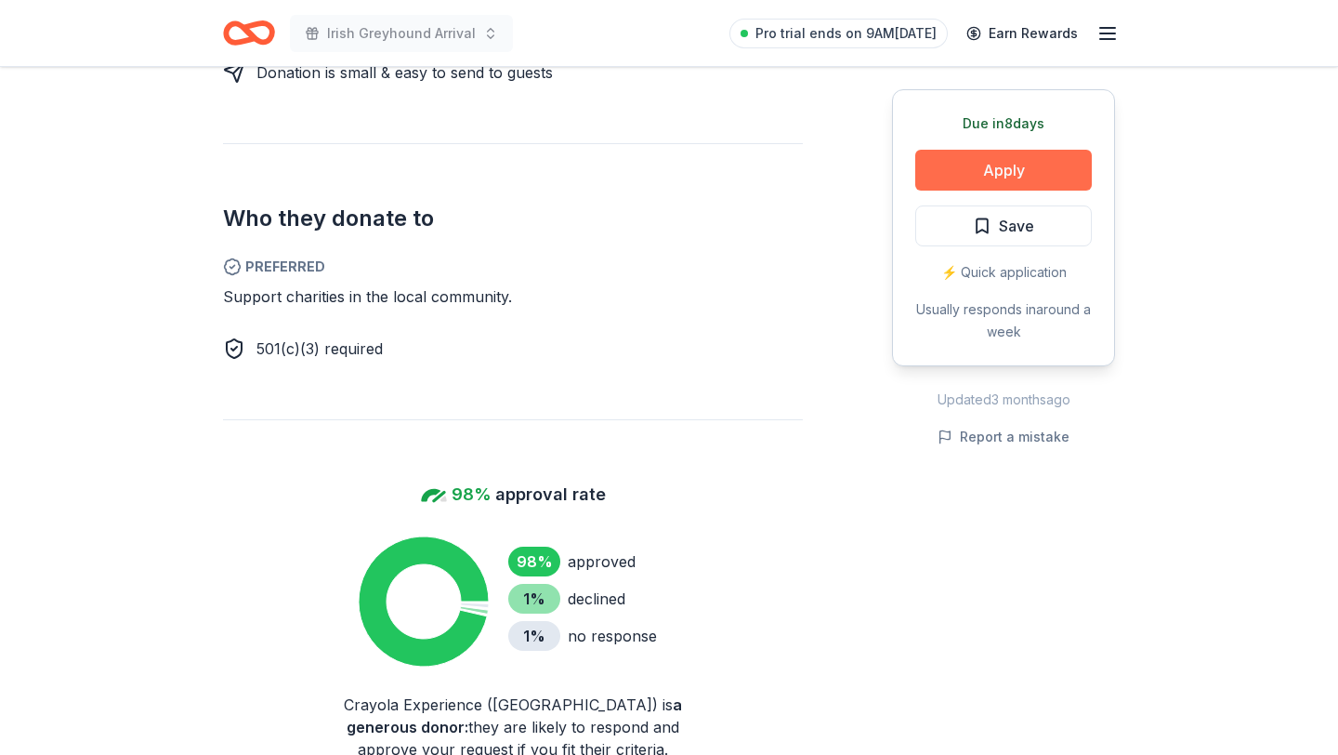
click at [998, 174] on button "Apply" at bounding box center [1003, 170] width 177 height 41
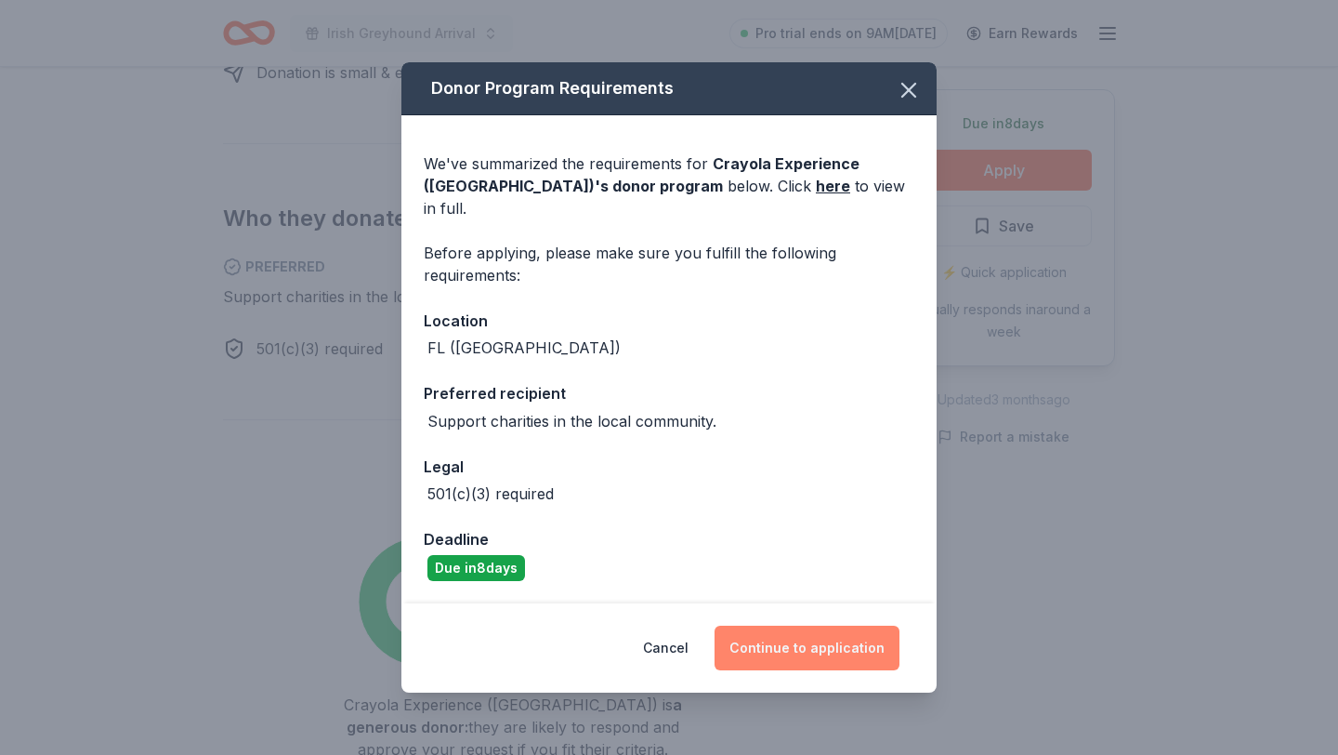
click at [819, 643] on button "Continue to application" at bounding box center [807, 647] width 185 height 45
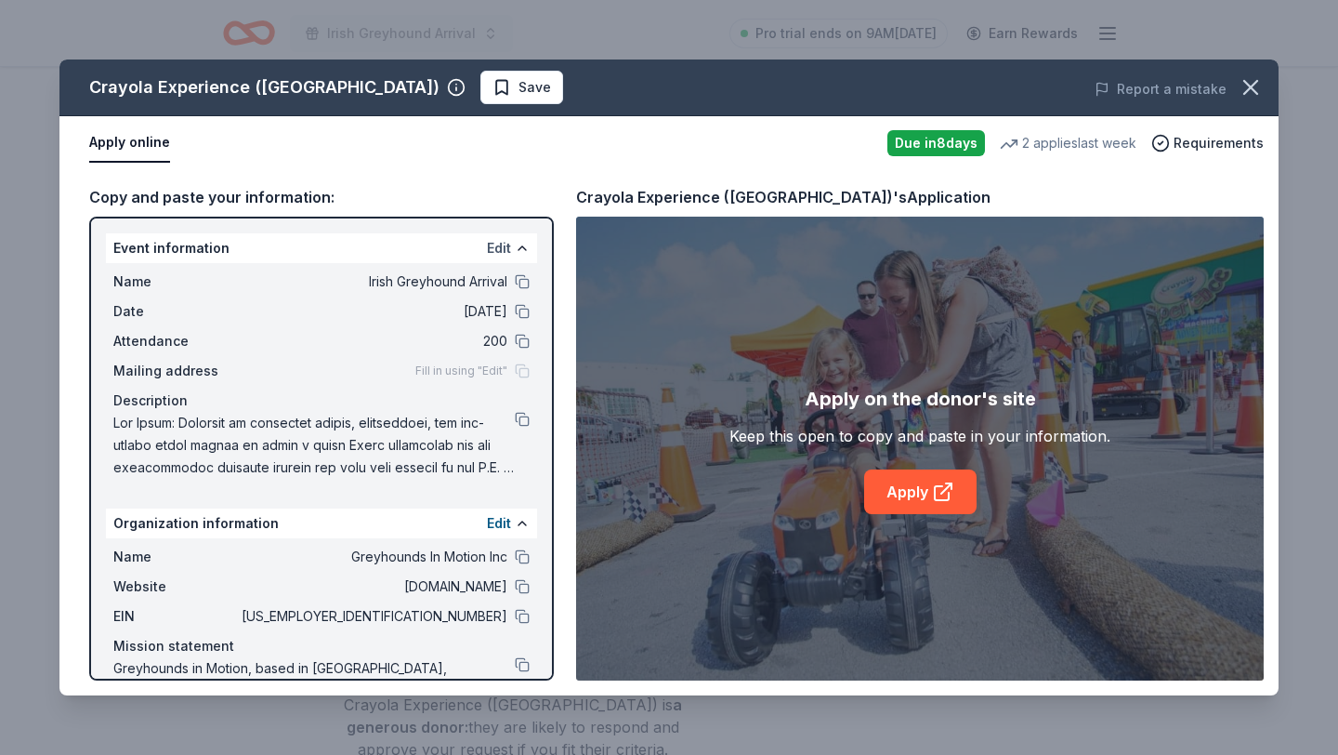
click at [505, 251] on button "Edit" at bounding box center [499, 248] width 24 height 22
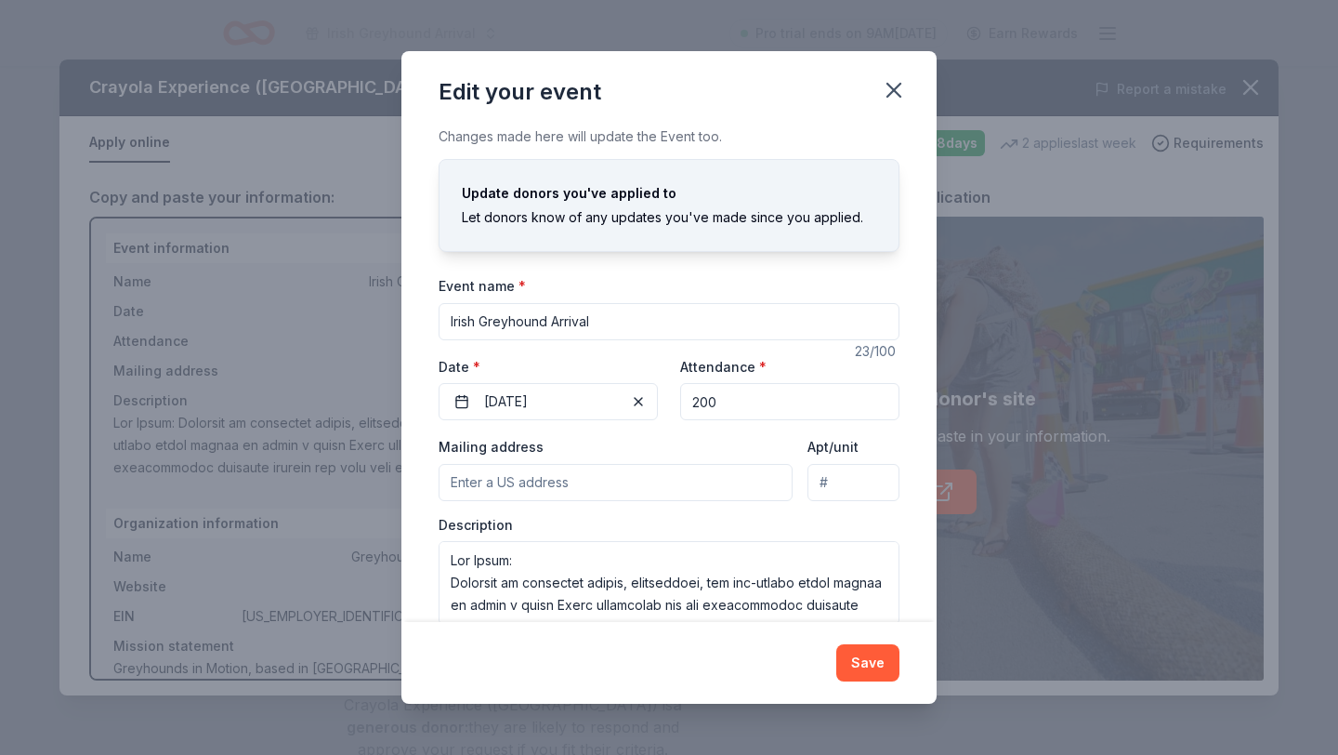
click at [590, 479] on input "Mailing address" at bounding box center [616, 482] width 354 height 37
click at [828, 481] on input "Apt/unit" at bounding box center [854, 482] width 92 height 37
click at [591, 479] on input "5415 Lake Howell Road, Winter Park, FL, 32792" at bounding box center [616, 482] width 354 height 37
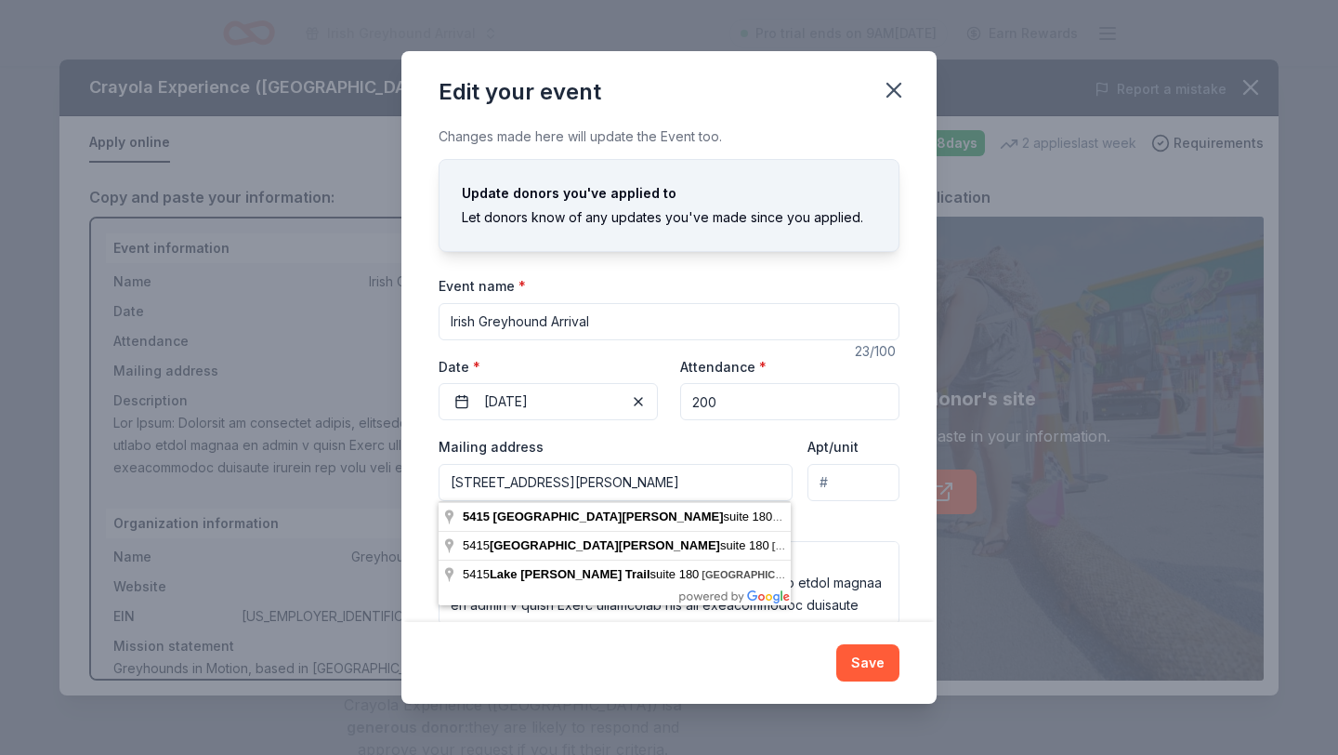
type input "5415 Lake Howell Road, Suite 180, Winter Park, FL, 32792"
click at [618, 426] on div "Event name * Irish Greyhound Arrival 23 /100 Event website Attendance * 200 Dat…" at bounding box center [669, 449] width 461 height 350
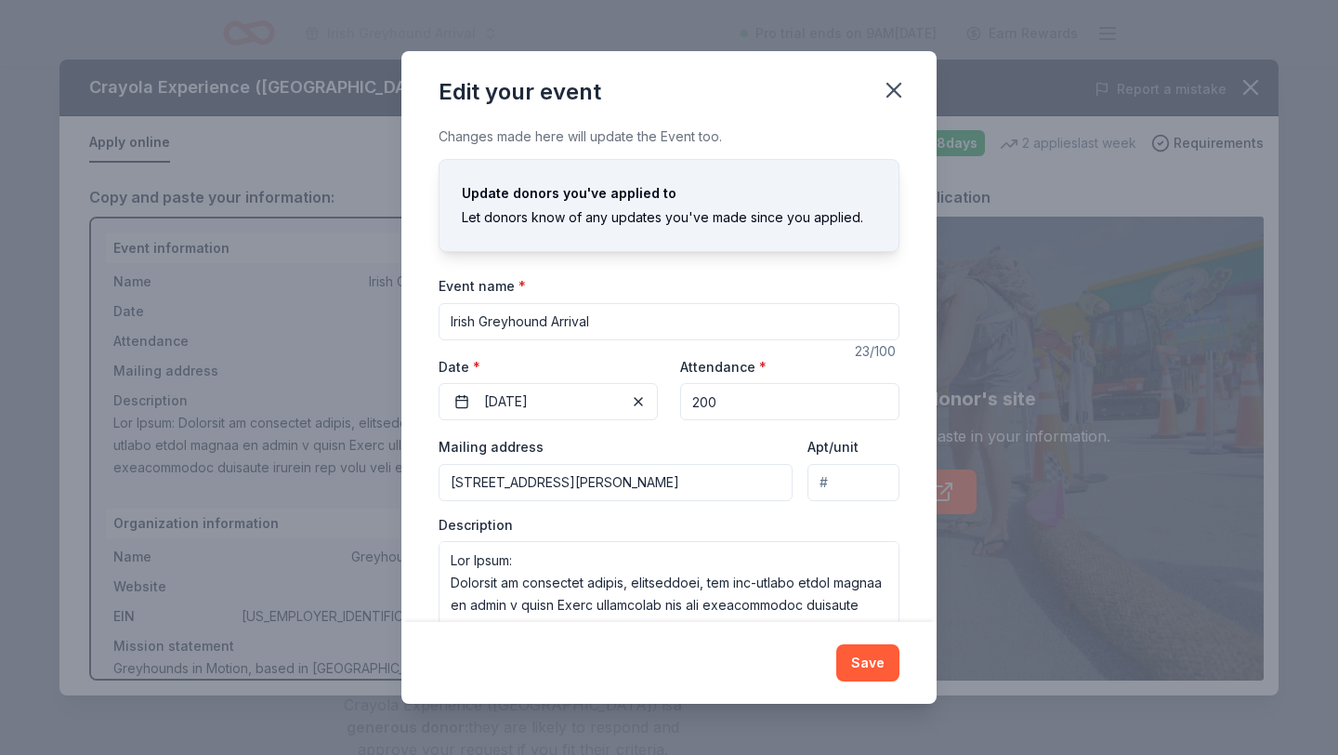
scroll to position [33, 0]
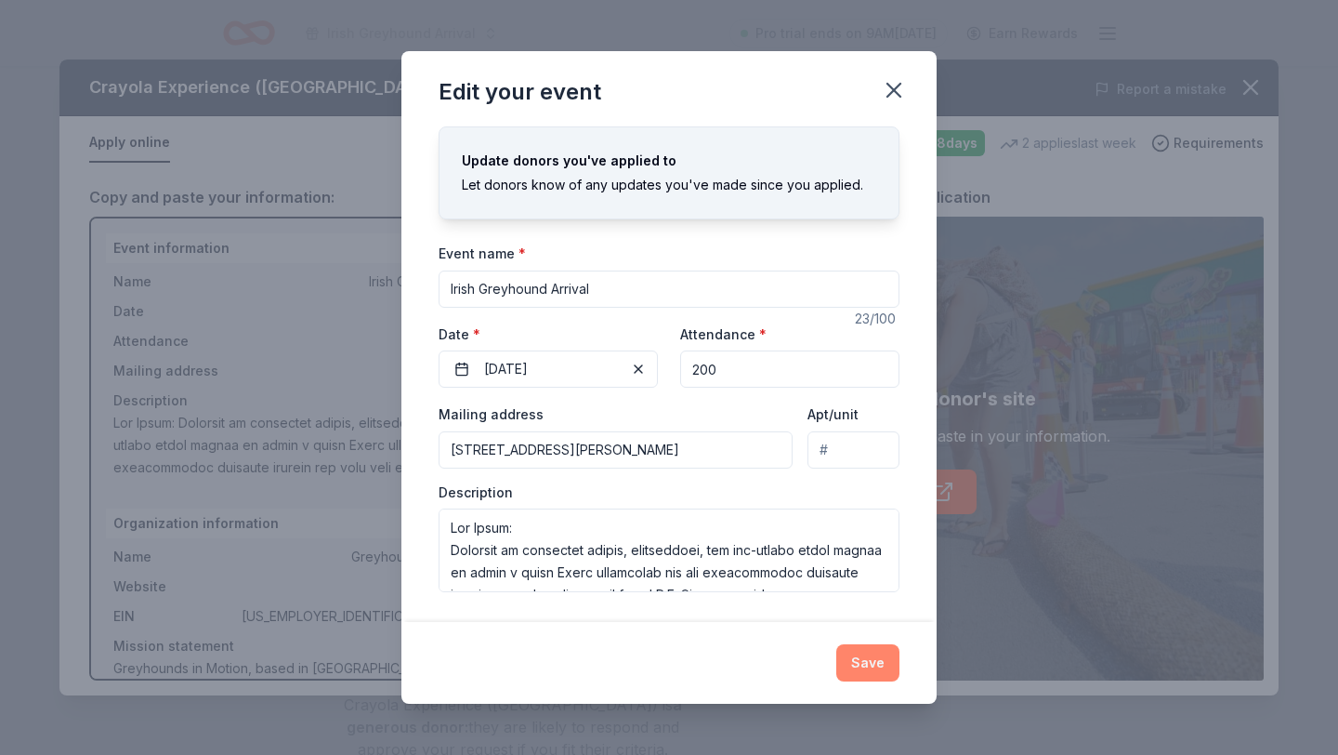
click at [862, 645] on button "Save" at bounding box center [867, 662] width 63 height 37
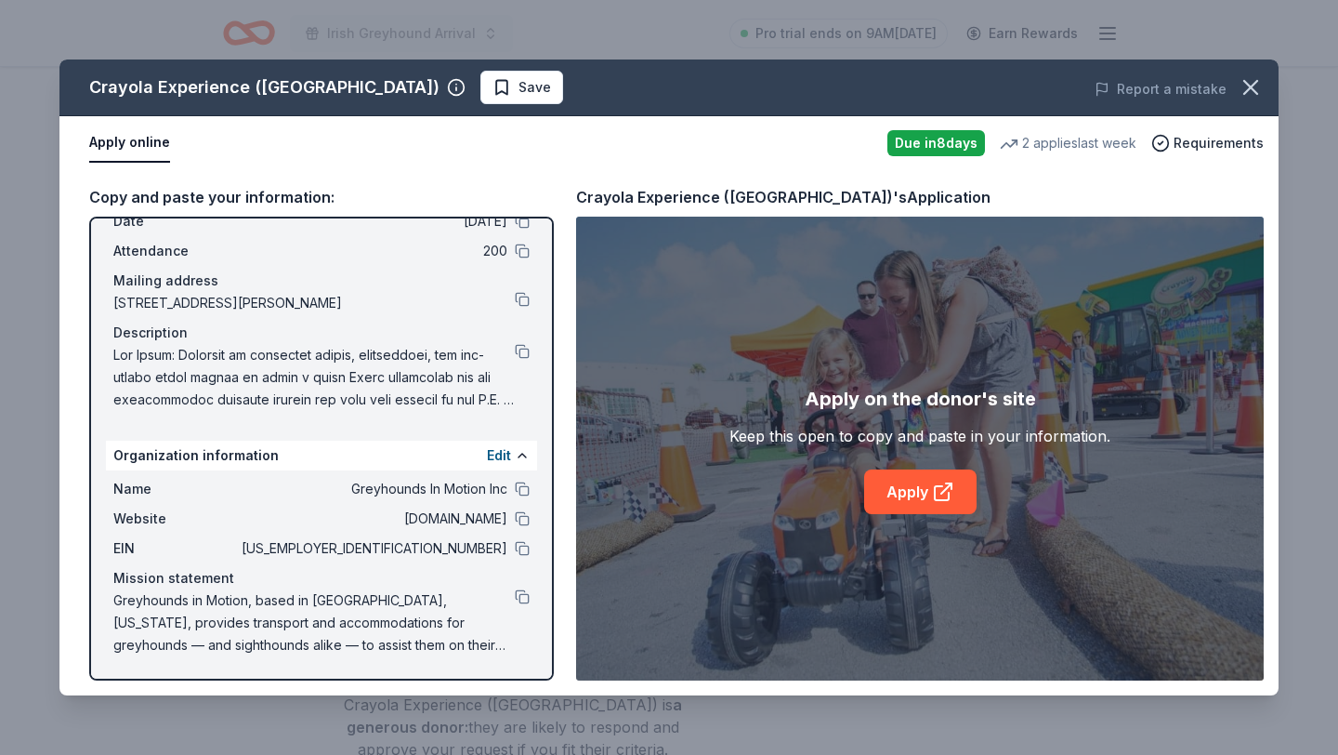
scroll to position [0, 0]
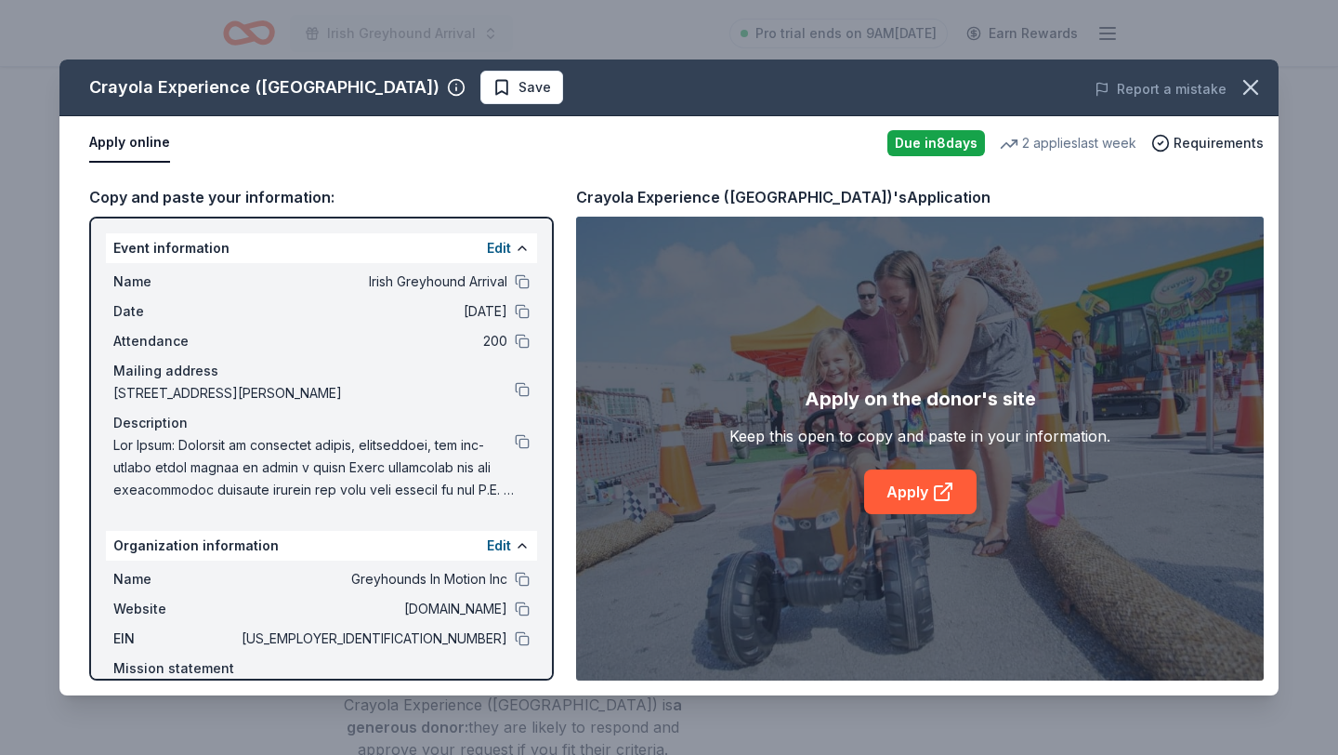
click at [137, 147] on button "Apply online" at bounding box center [129, 143] width 81 height 39
click at [915, 492] on link "Apply" at bounding box center [920, 491] width 112 height 45
click at [523, 632] on button at bounding box center [522, 638] width 15 height 15
click at [519, 88] on span "Save" at bounding box center [535, 87] width 33 height 22
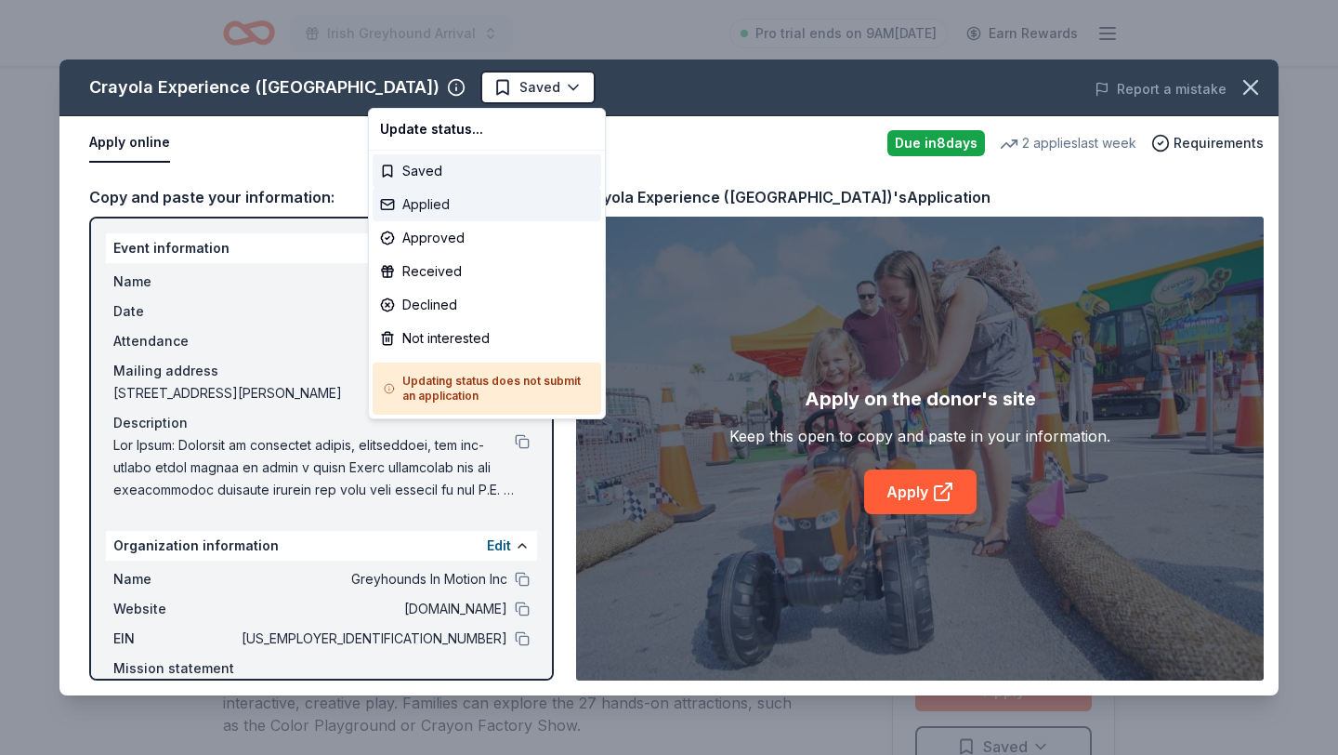
click at [460, 204] on div "Applied" at bounding box center [487, 204] width 229 height 33
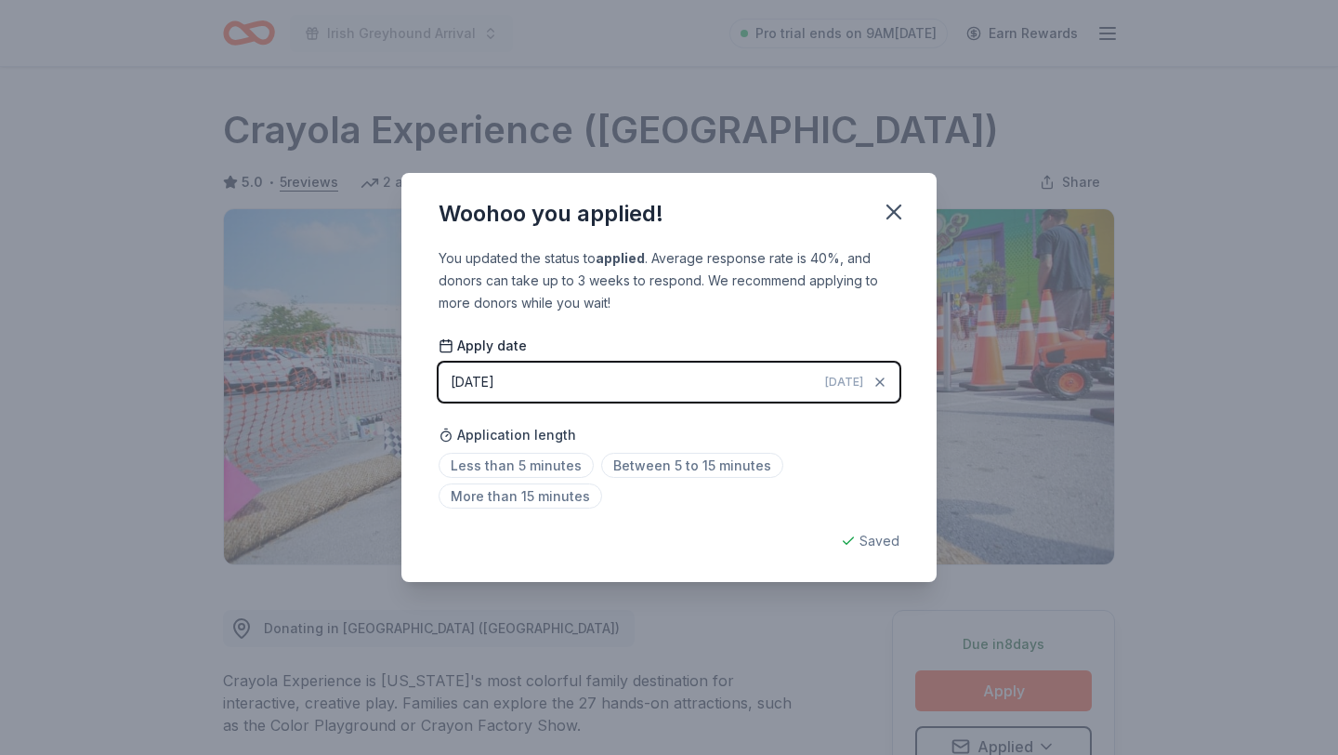
click at [610, 97] on div "Woohoo you applied! You updated the status to applied . Average response rate i…" at bounding box center [669, 377] width 1338 height 755
click at [893, 197] on button "button" at bounding box center [894, 211] width 41 height 41
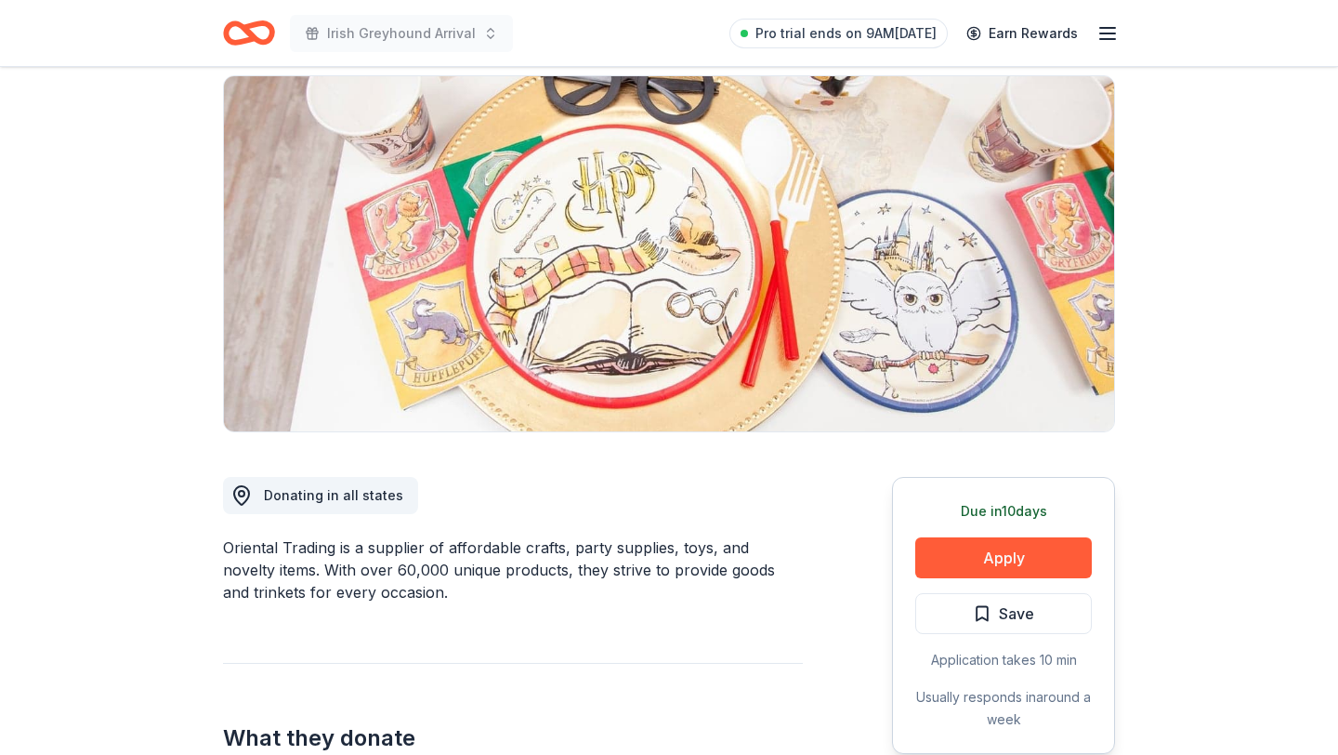
scroll to position [248, 0]
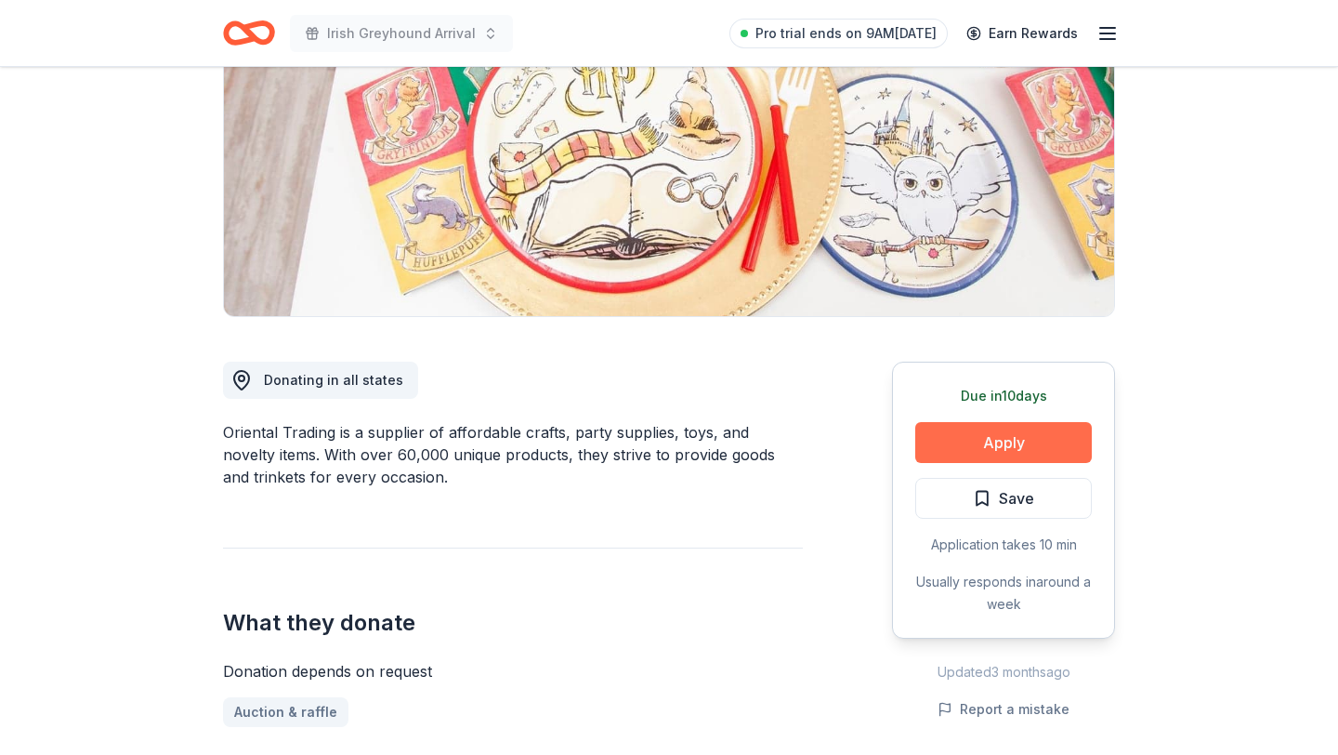
click at [1004, 440] on button "Apply" at bounding box center [1003, 442] width 177 height 41
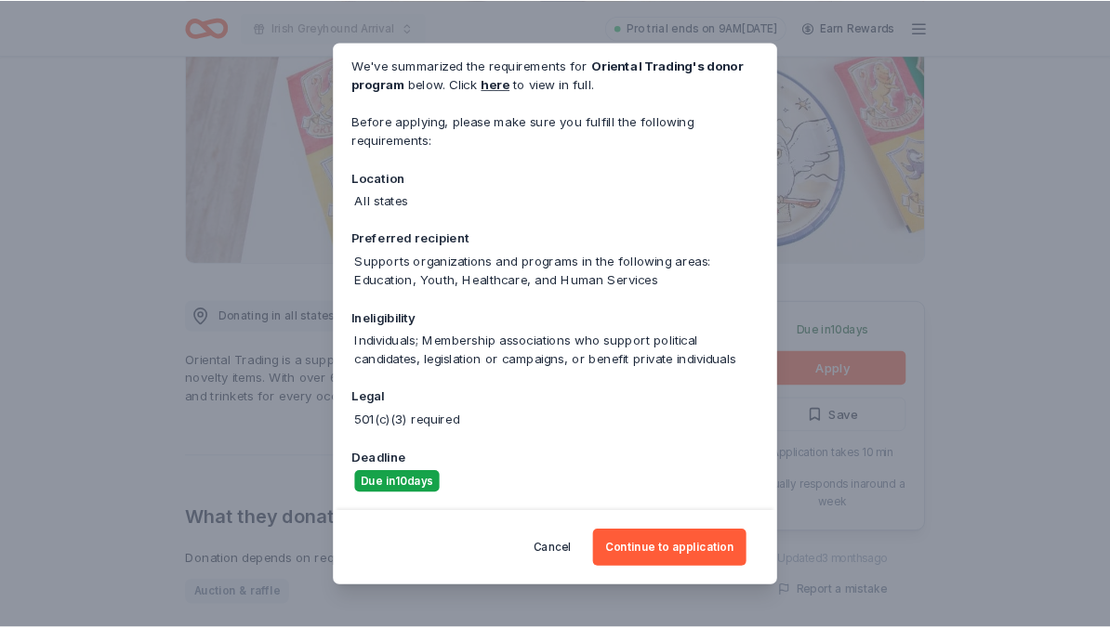
scroll to position [0, 0]
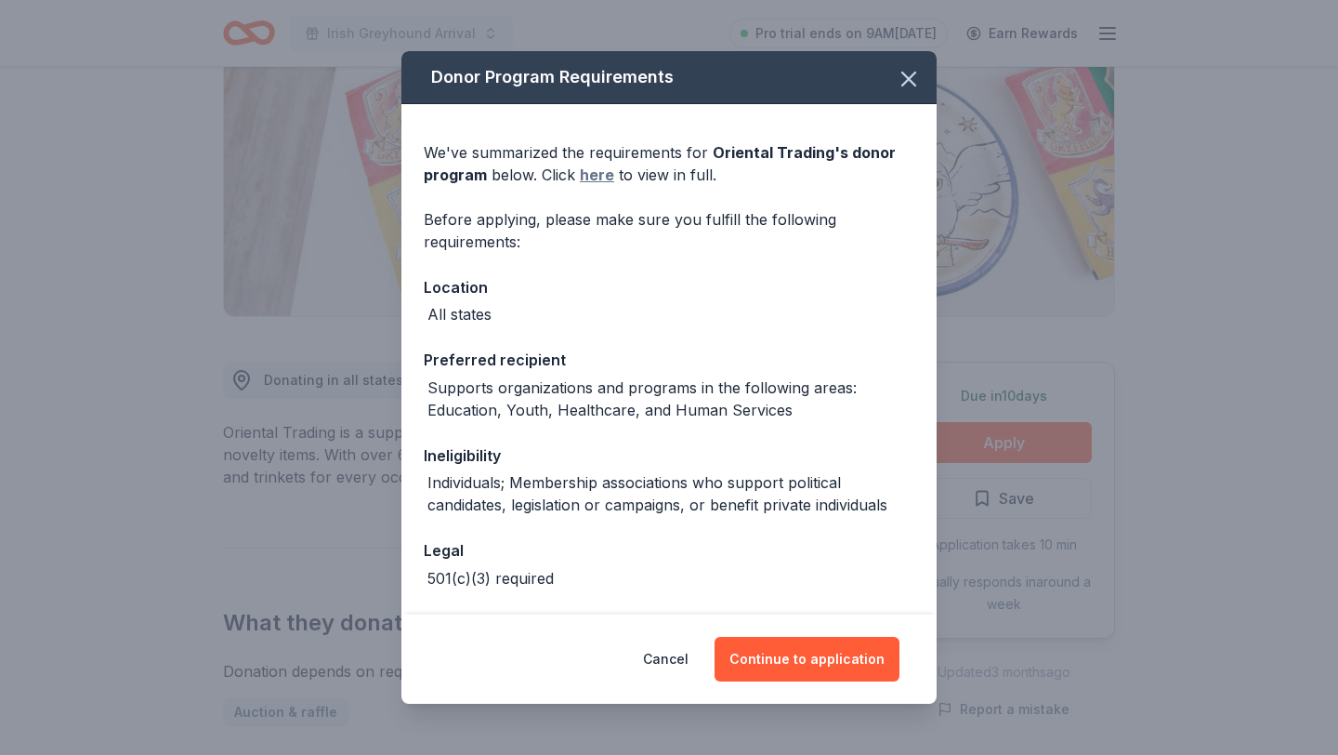
click at [588, 182] on link "here" at bounding box center [597, 175] width 34 height 22
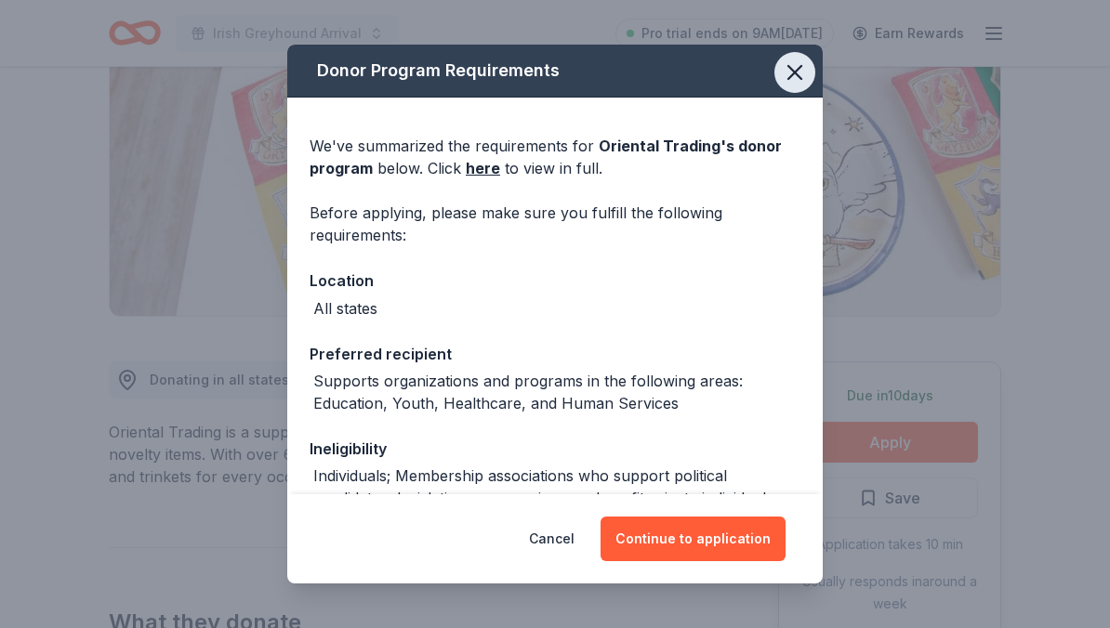
click at [794, 78] on icon "button" at bounding box center [795, 72] width 26 height 26
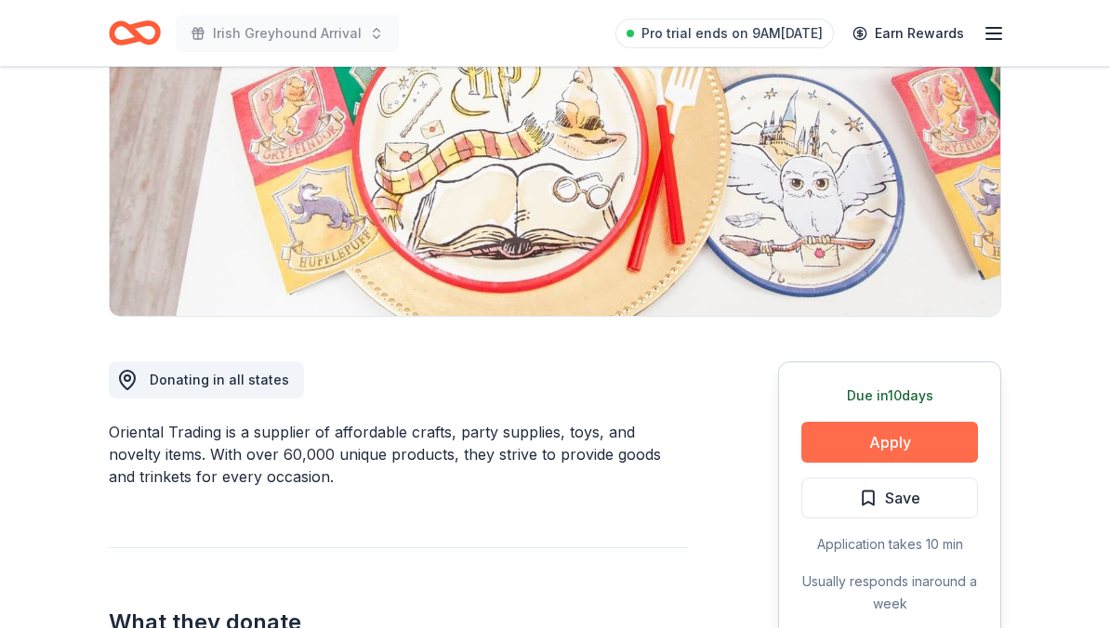
click at [911, 439] on button "Apply" at bounding box center [889, 442] width 177 height 41
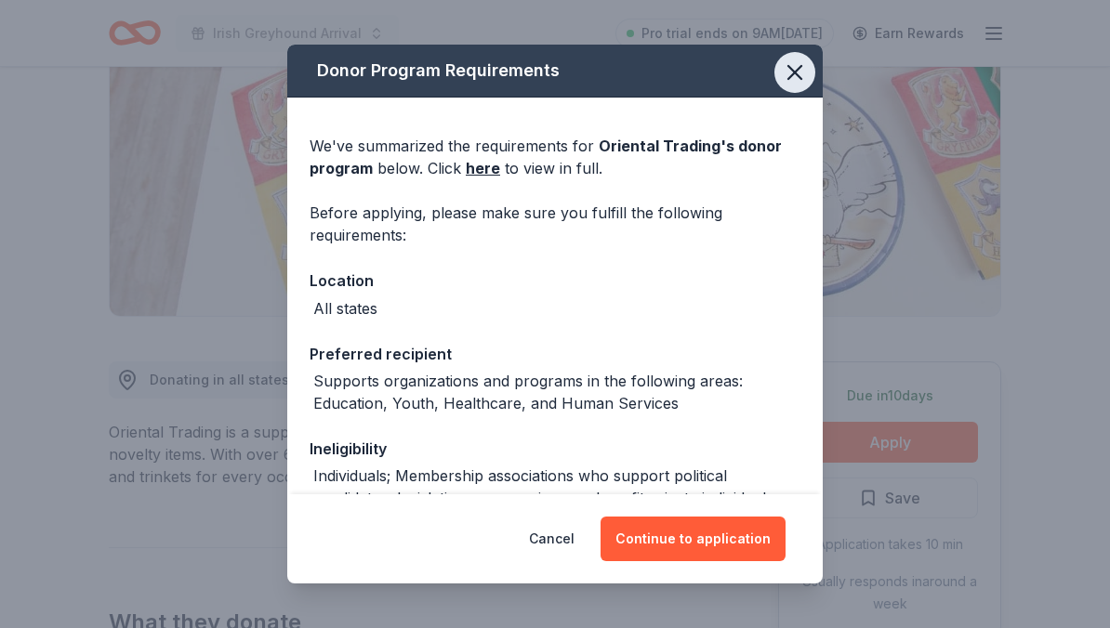
click at [788, 74] on icon "button" at bounding box center [795, 72] width 26 height 26
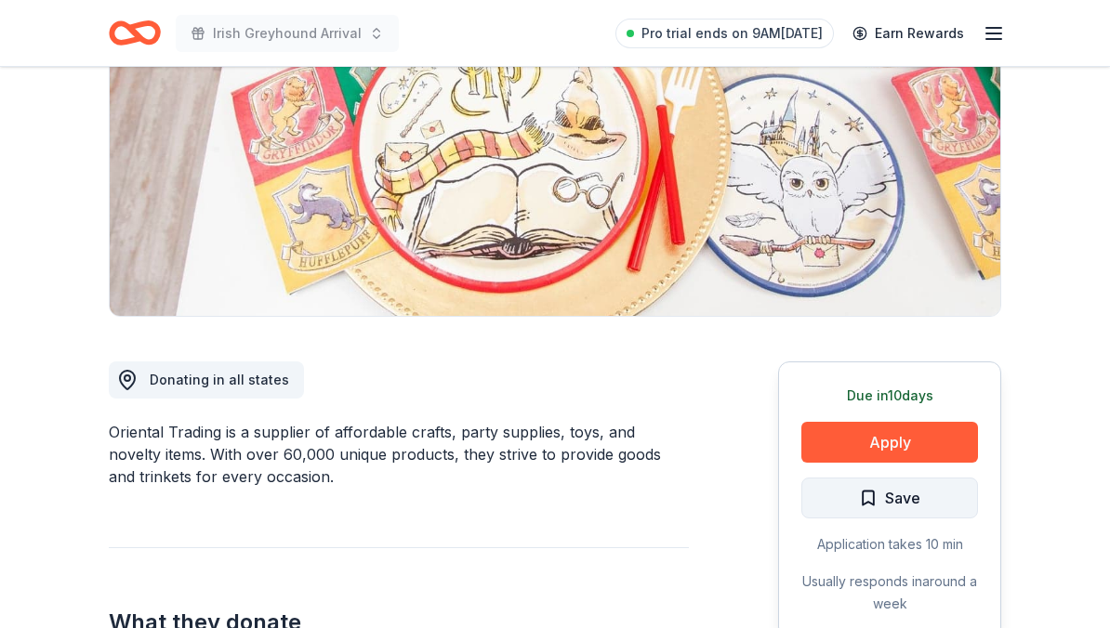
click at [852, 490] on button "Save" at bounding box center [889, 498] width 177 height 41
click at [898, 380] on html "Irish Greyhound Arrival Pro trial ends on 9AM[DATE] Earn Rewards Due [DATE] Sha…" at bounding box center [555, 66] width 1110 height 628
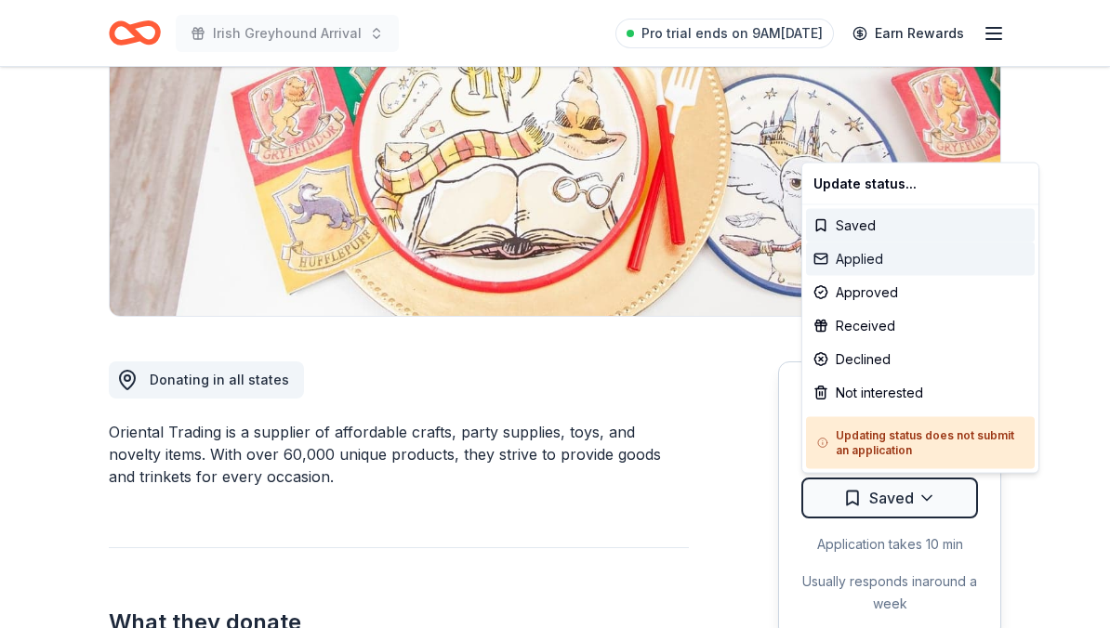
click at [879, 274] on div "Applied" at bounding box center [920, 259] width 229 height 33
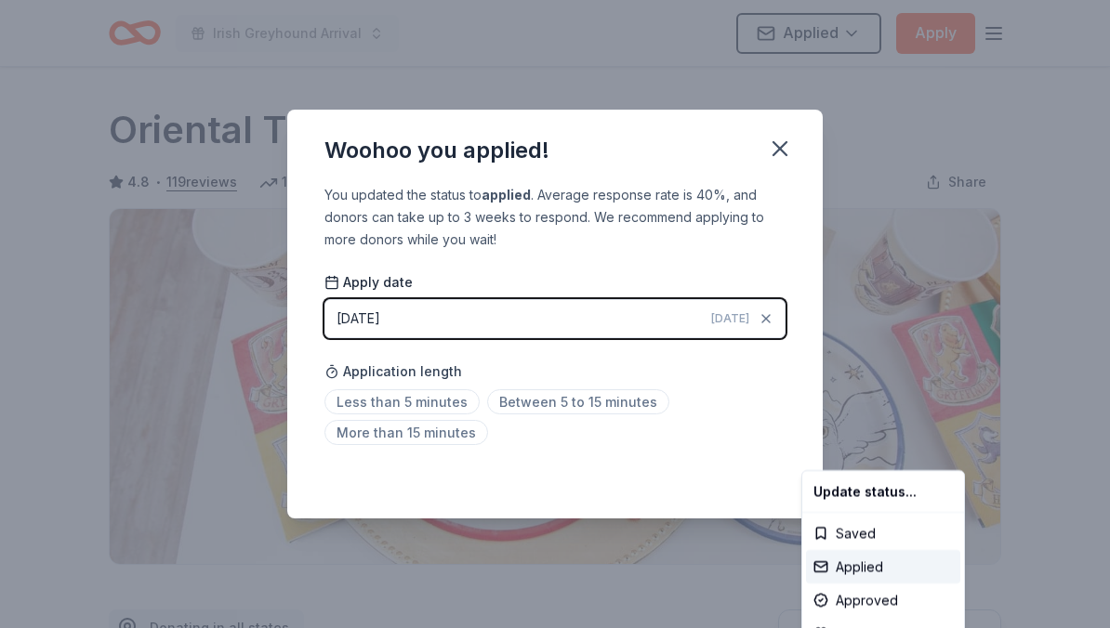
click at [697, 444] on html "Irish Greyhound Arrival Applied Apply Due [DATE] Share Oriental Trading 4.8 • 1…" at bounding box center [555, 314] width 1110 height 628
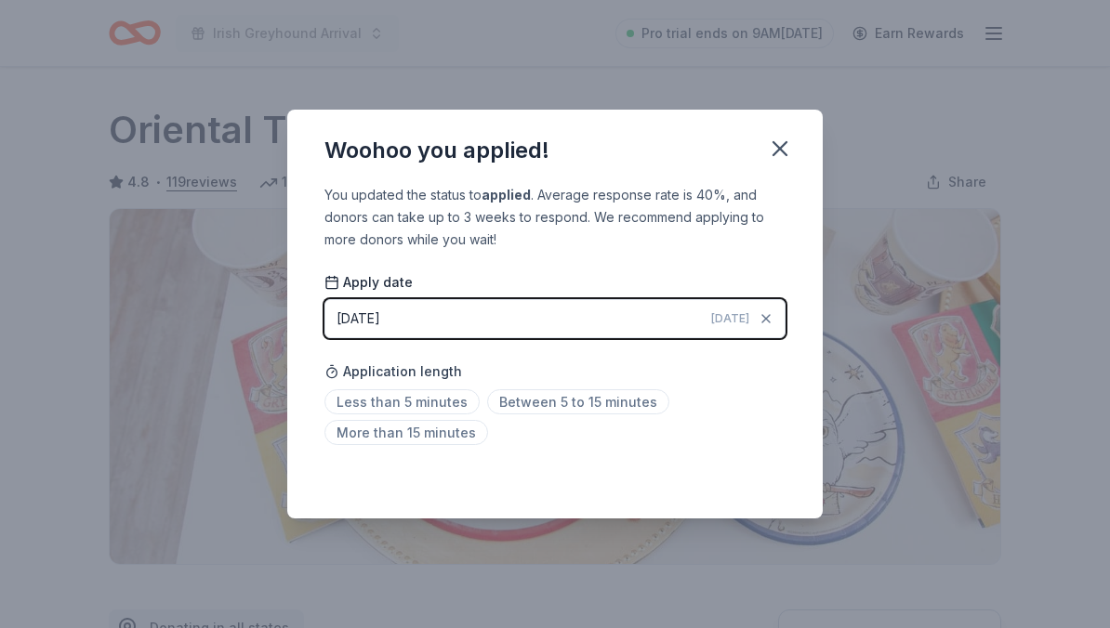
scroll to position [432, 0]
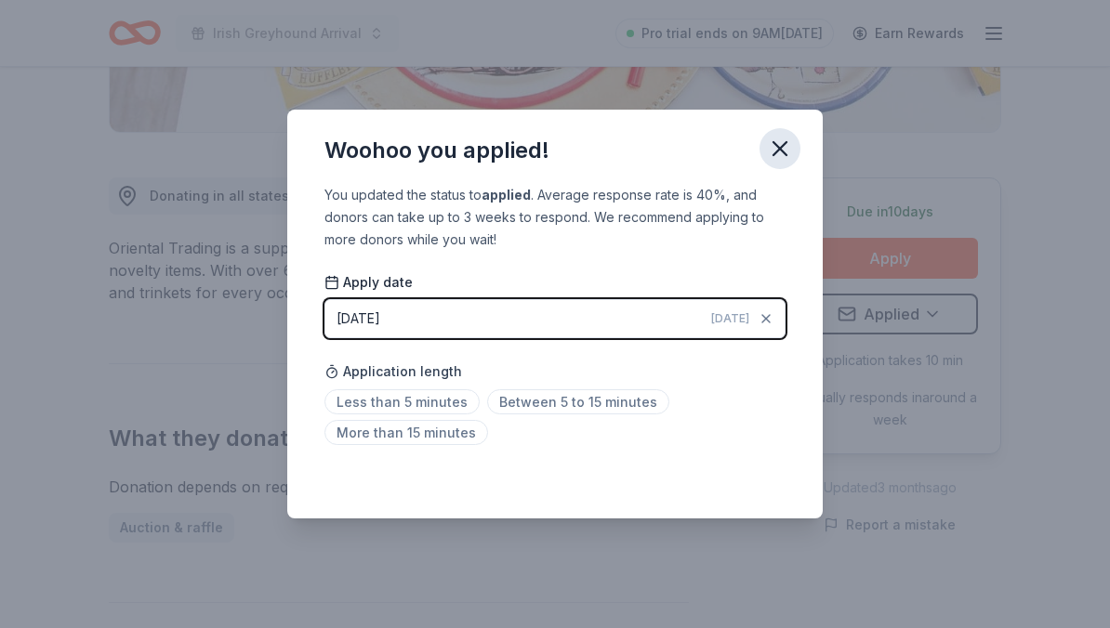
click at [775, 147] on icon "button" at bounding box center [780, 149] width 26 height 26
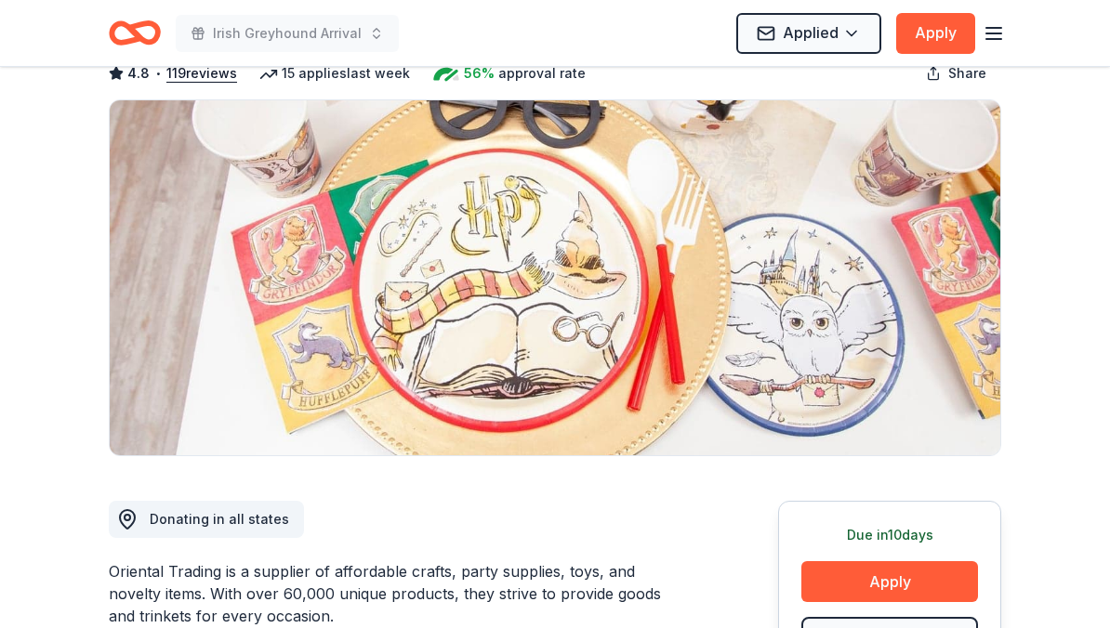
scroll to position [0, 0]
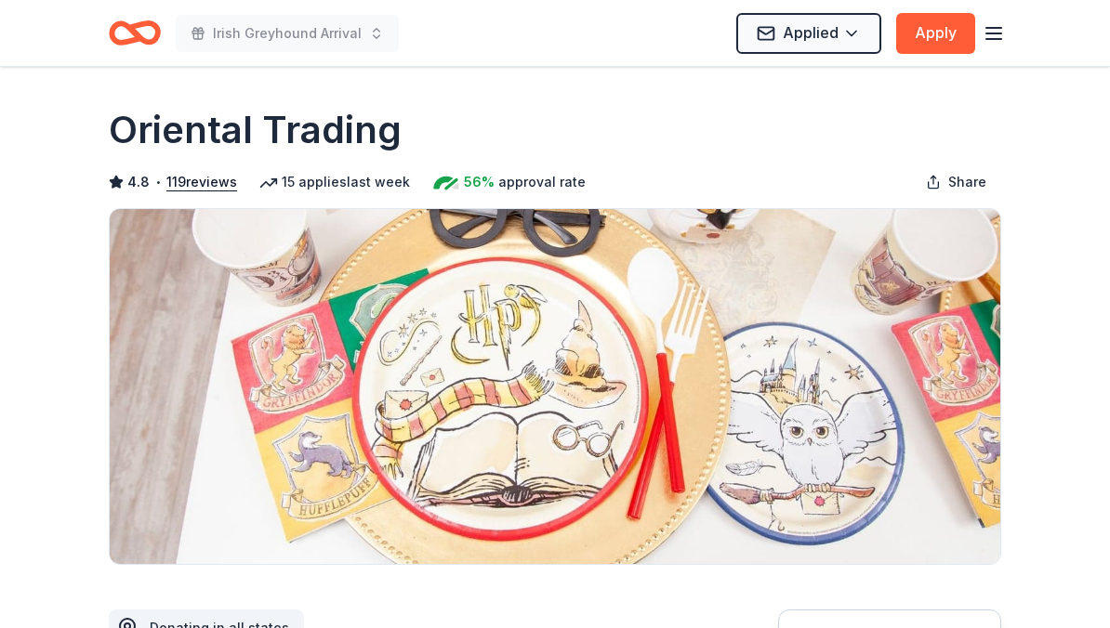
click at [145, 23] on icon "Home" at bounding box center [143, 32] width 29 height 19
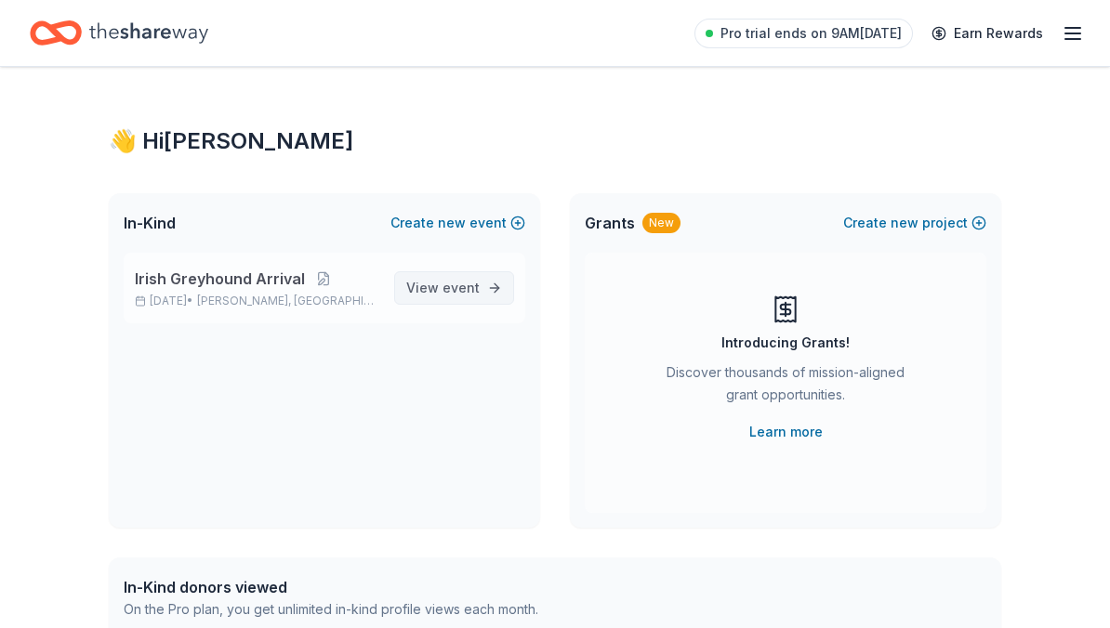
click at [456, 296] on span "View event" at bounding box center [442, 288] width 73 height 22
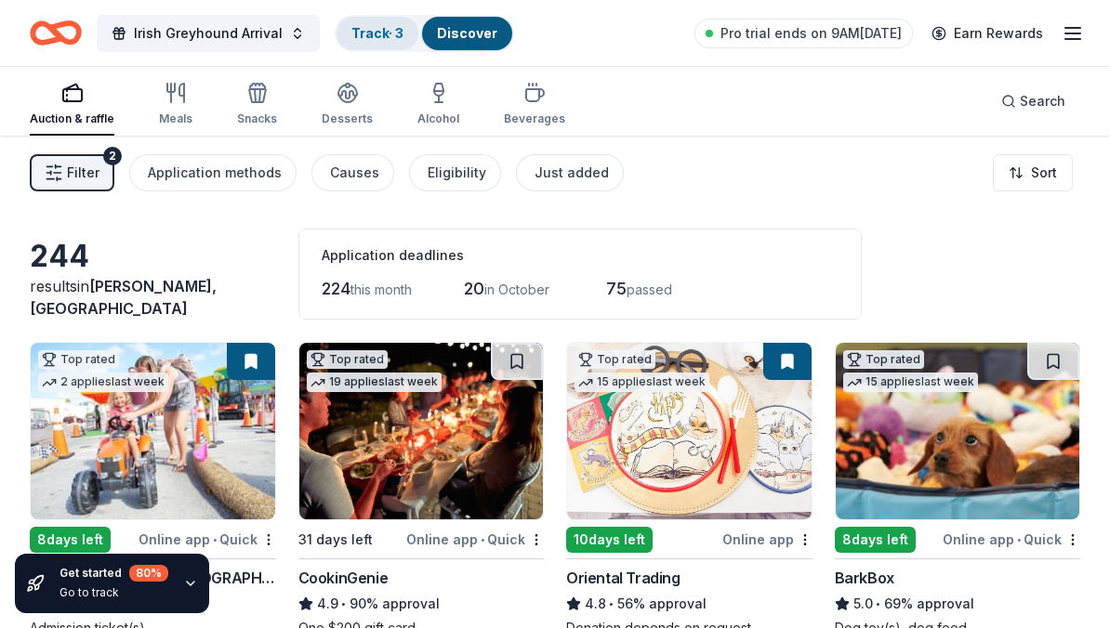
click at [380, 30] on link "Track · 3" at bounding box center [377, 33] width 52 height 16
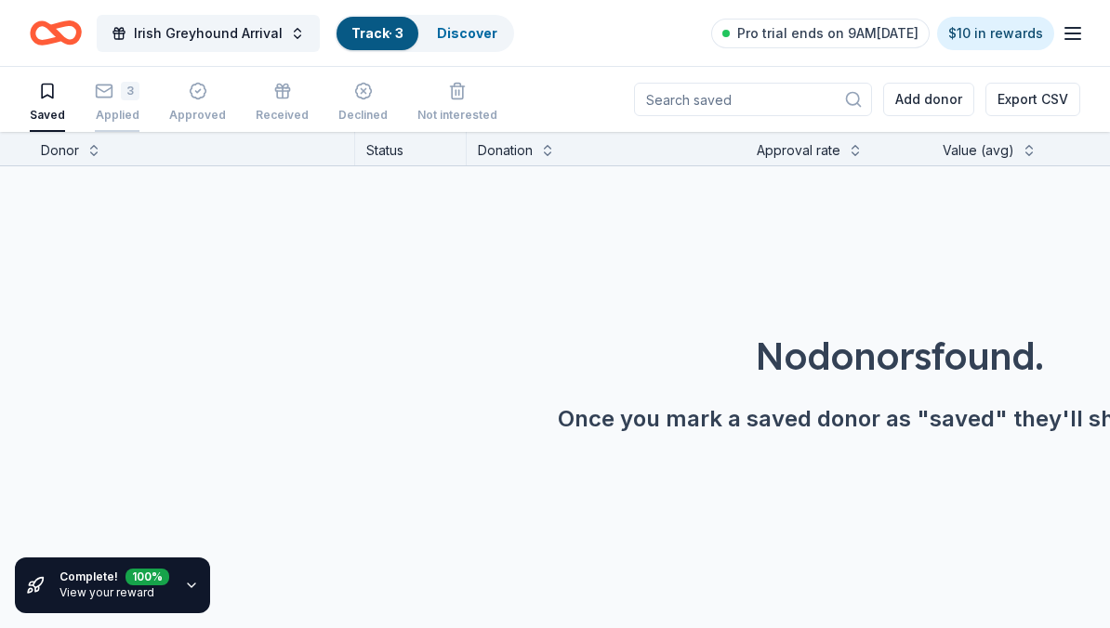
click at [110, 100] on div "3 Applied" at bounding box center [117, 102] width 45 height 41
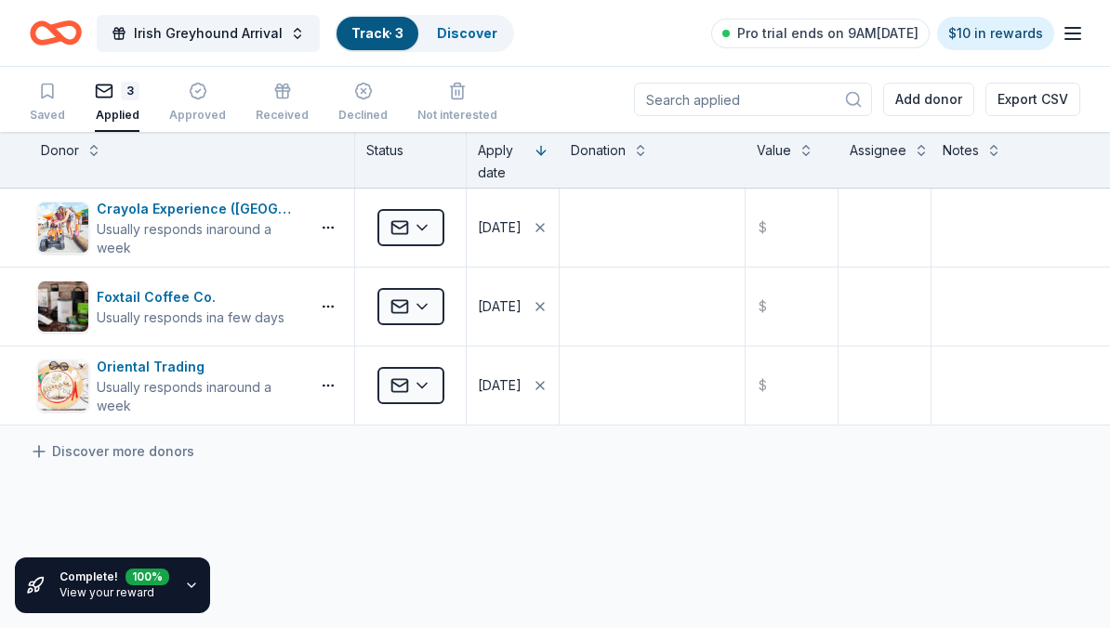
click at [69, 32] on icon "Home" at bounding box center [56, 33] width 52 height 44
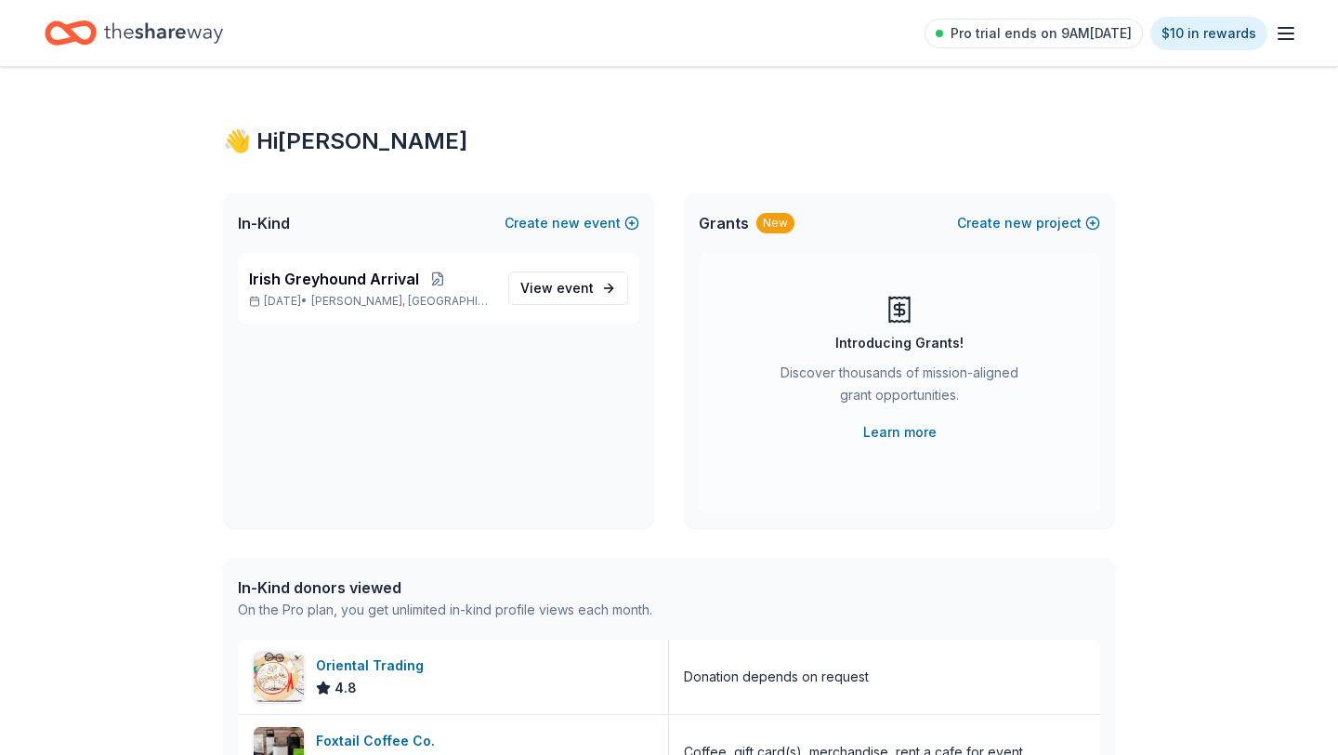
click at [372, 13] on div "Pro trial ends on 9AM[DATE] $10 in rewards" at bounding box center [669, 33] width 1249 height 44
click at [1281, 37] on icon "button" at bounding box center [1286, 33] width 22 height 22
